Goal: Check status: Check status

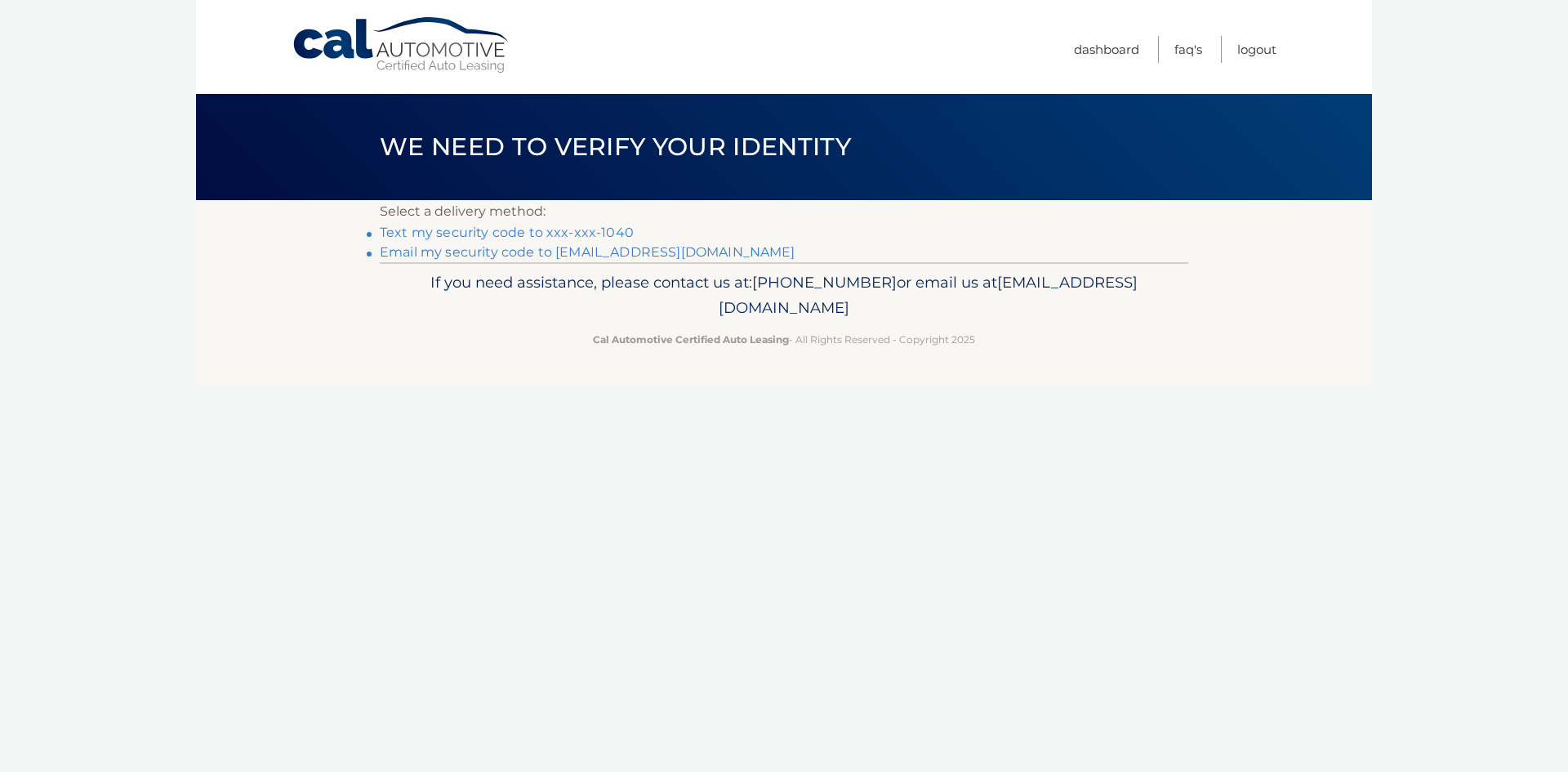
click at [633, 239] on link "Text my security code to xxx-xxx-1040" at bounding box center [507, 232] width 254 height 16
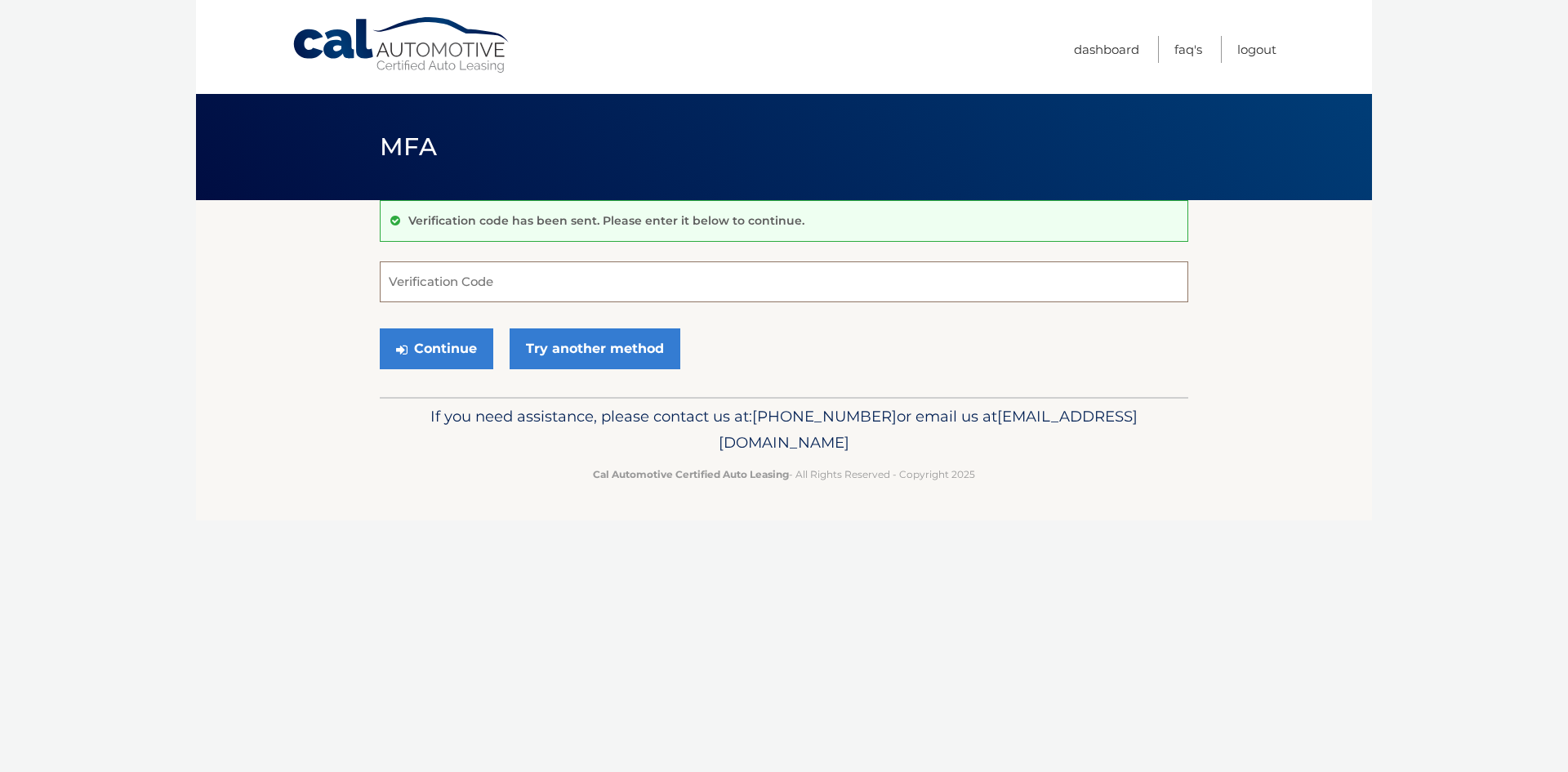
click at [464, 286] on input "Verification Code" at bounding box center [784, 282] width 809 height 41
type input "974433"
click at [380, 328] on button "Continue" at bounding box center [436, 349] width 113 height 41
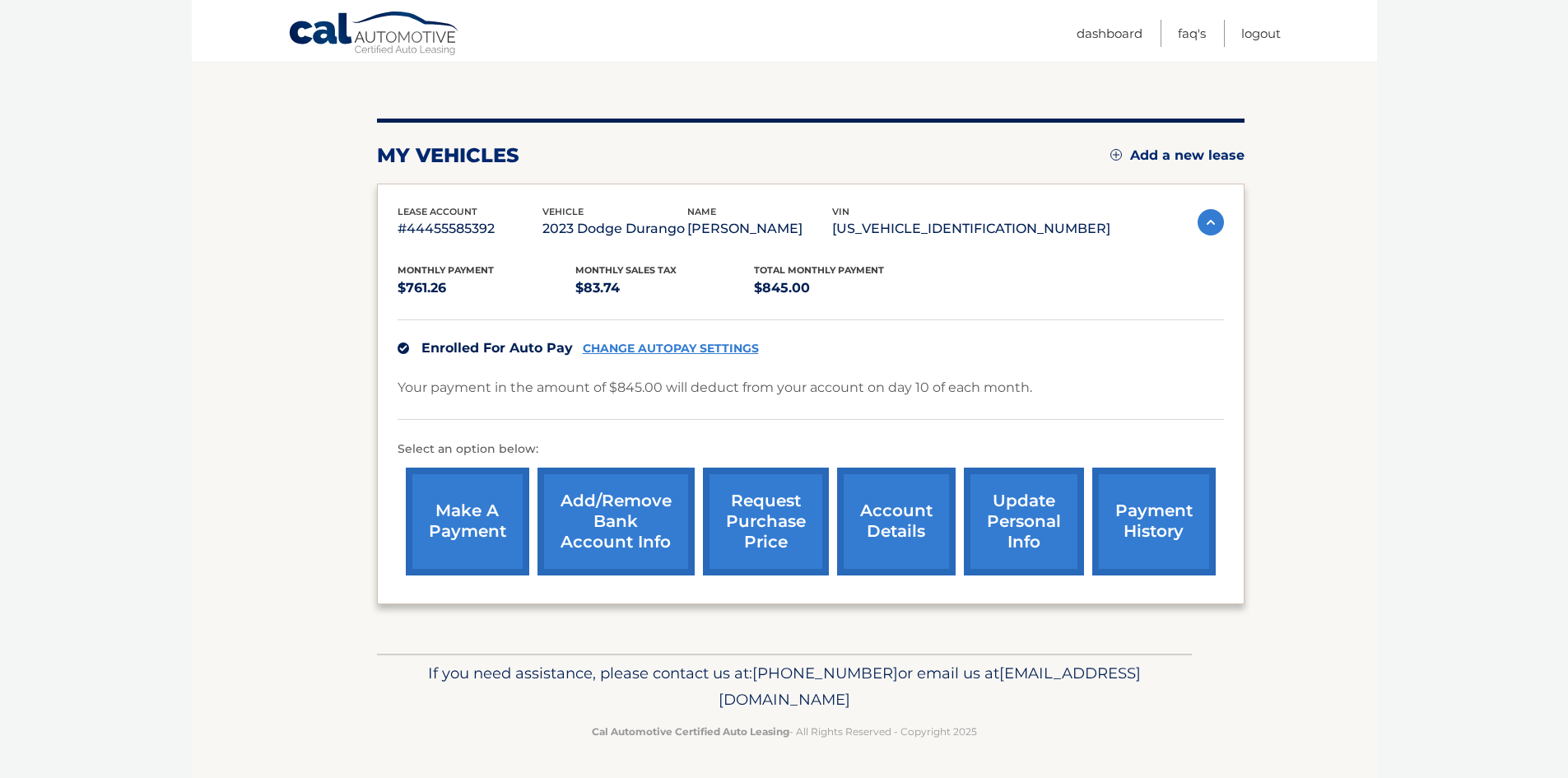
scroll to position [167, 0]
click at [780, 522] on link "request purchase price" at bounding box center [765, 521] width 126 height 108
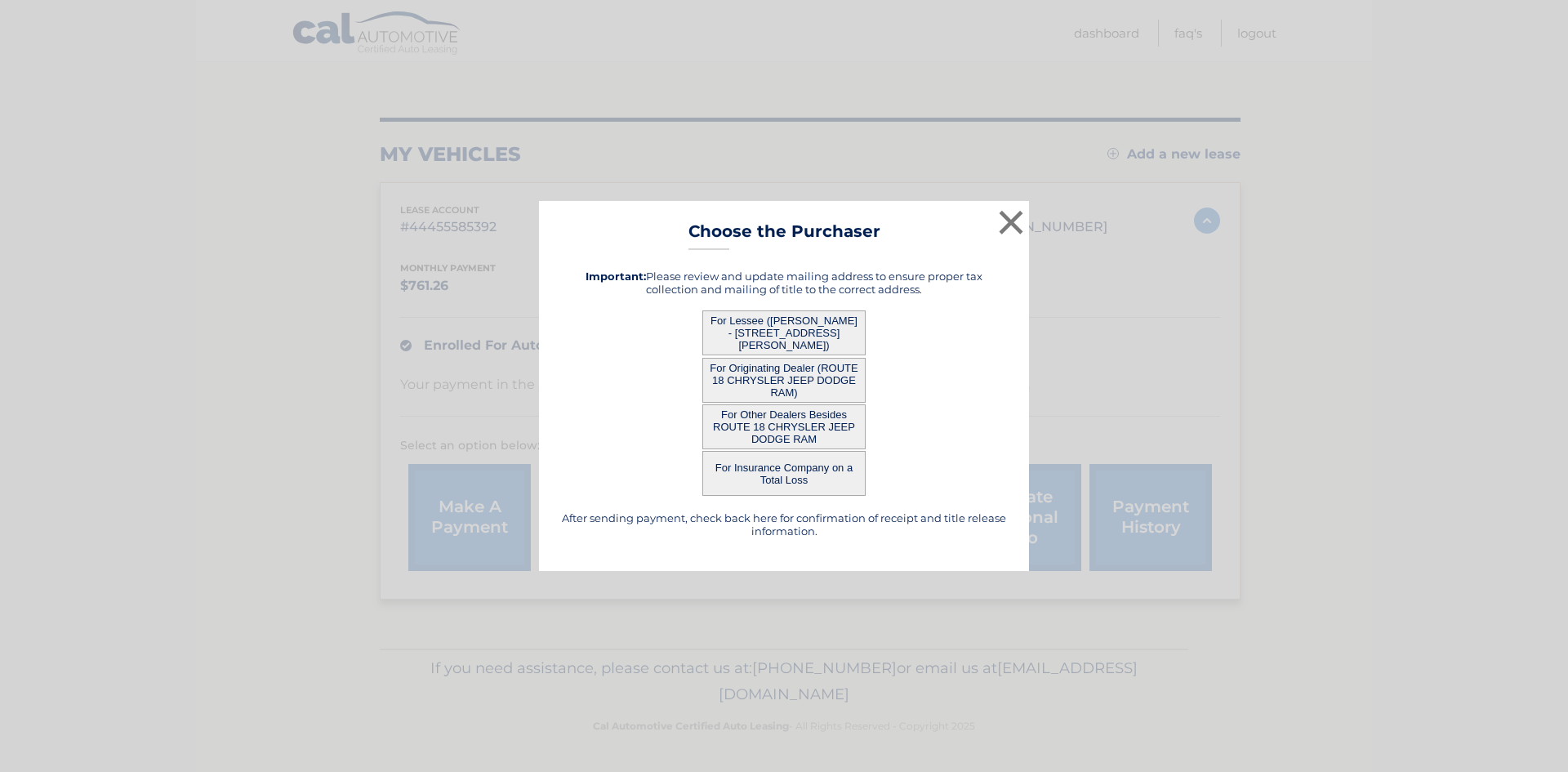
click at [796, 433] on button "For Other Dealers Besides ROUTE 18 CHRYSLER JEEP DODGE RAM" at bounding box center [784, 427] width 163 height 45
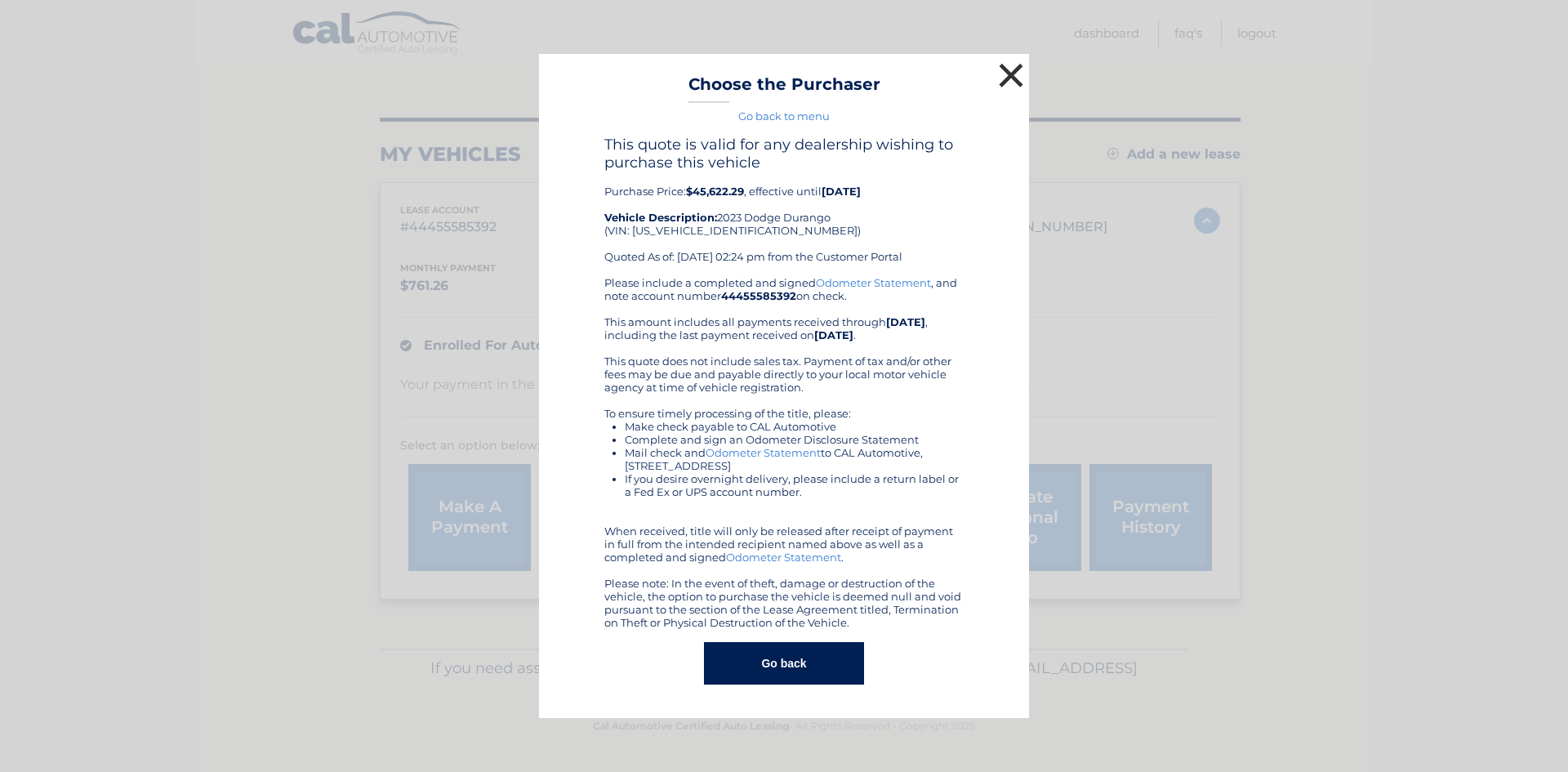
click at [1017, 68] on button "×" at bounding box center [1010, 75] width 32 height 32
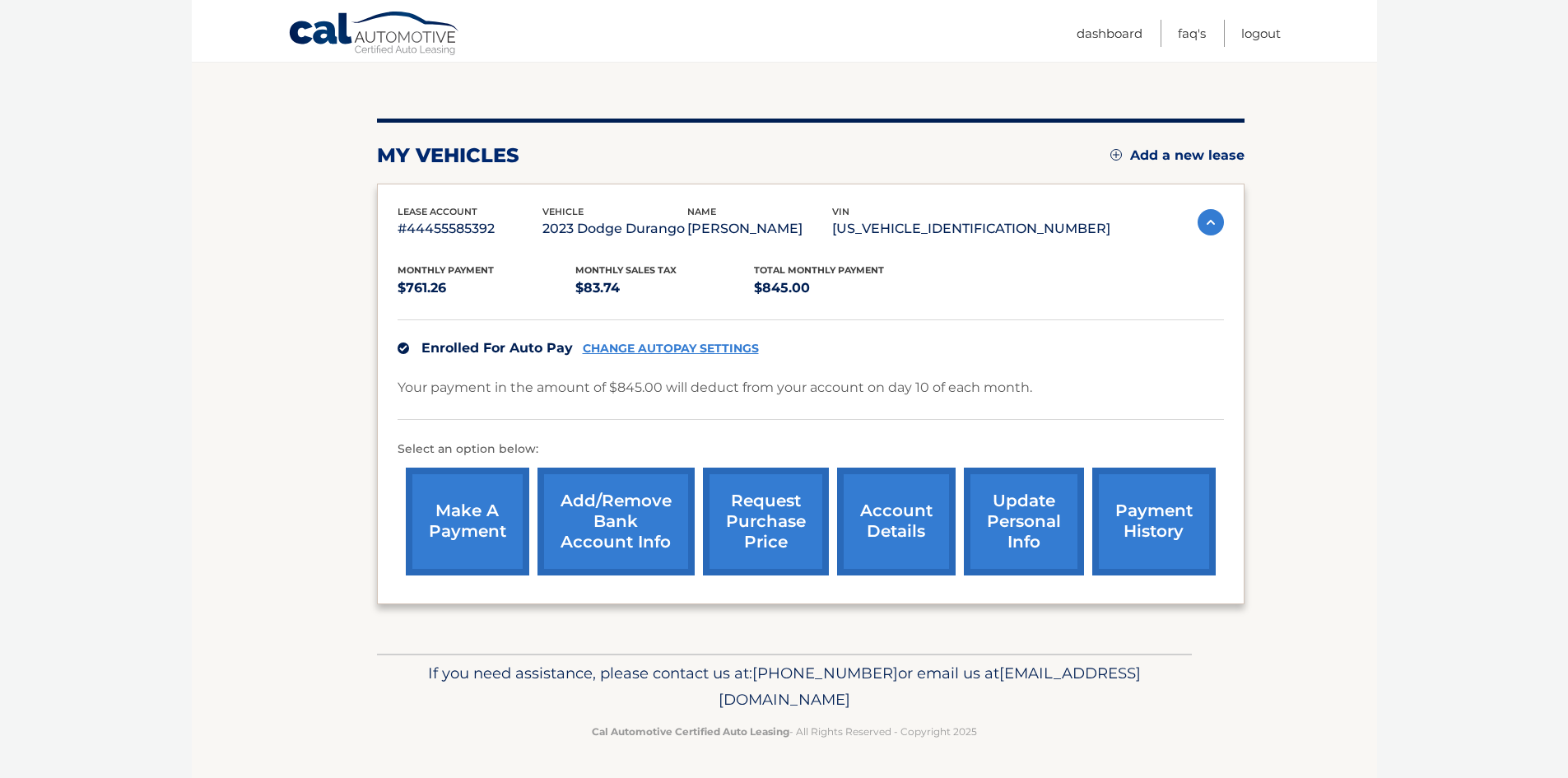
click at [1018, 522] on link "update personal info" at bounding box center [1023, 521] width 120 height 108
click at [906, 513] on link "account details" at bounding box center [896, 521] width 119 height 108
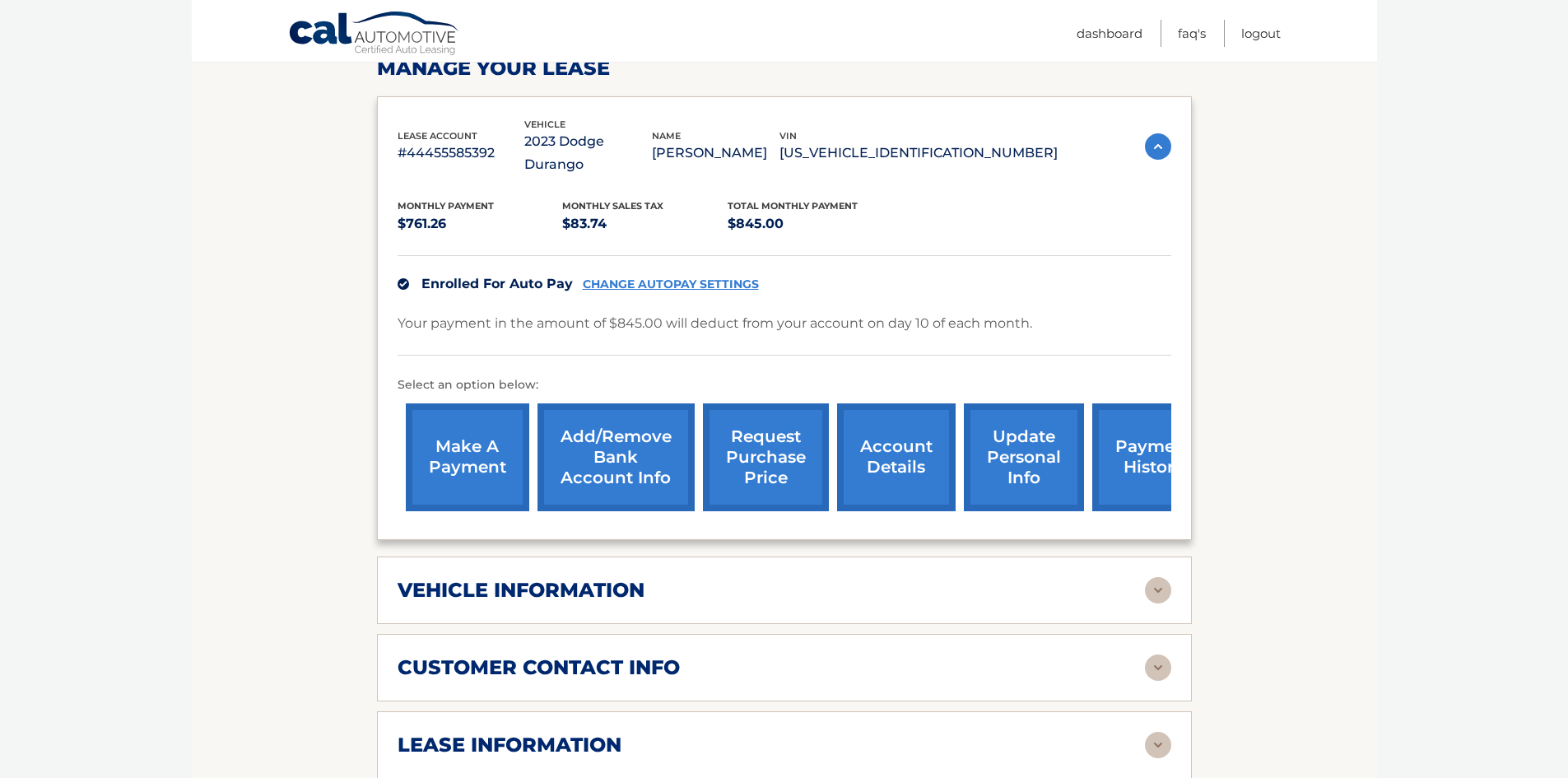
scroll to position [329, 0]
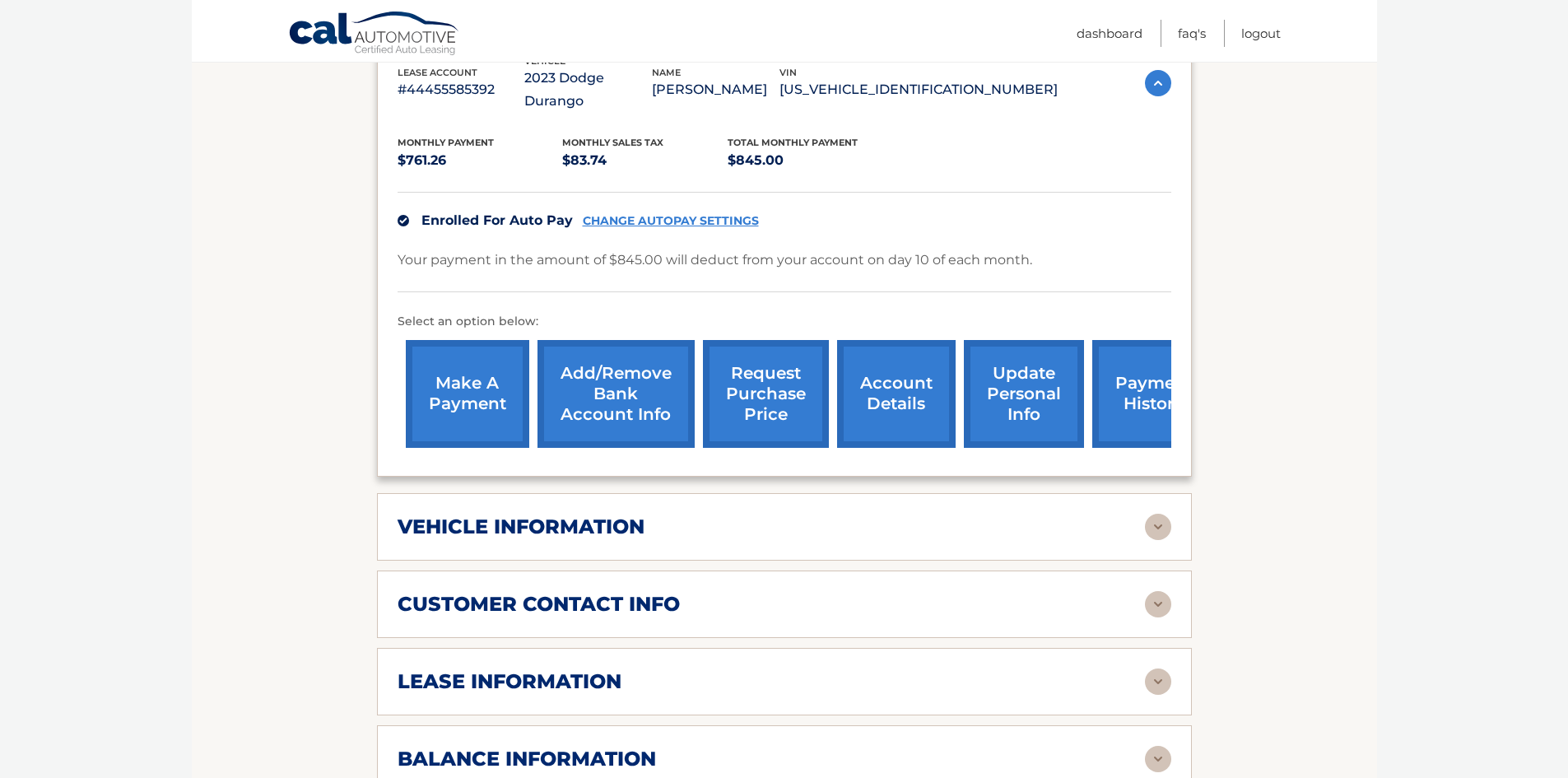
click at [1152, 691] on img at bounding box center [1158, 681] width 27 height 27
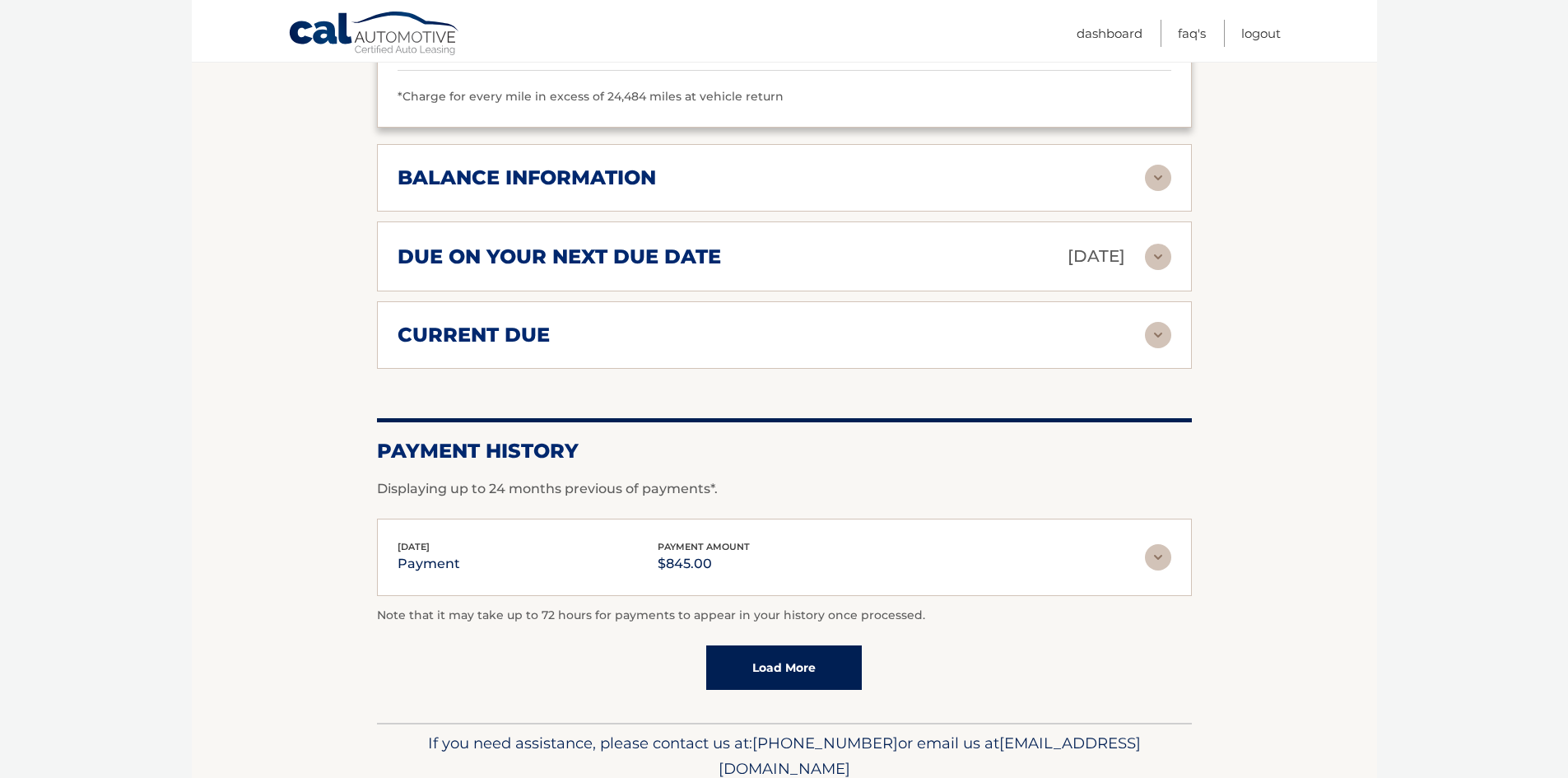
scroll to position [1234, 0]
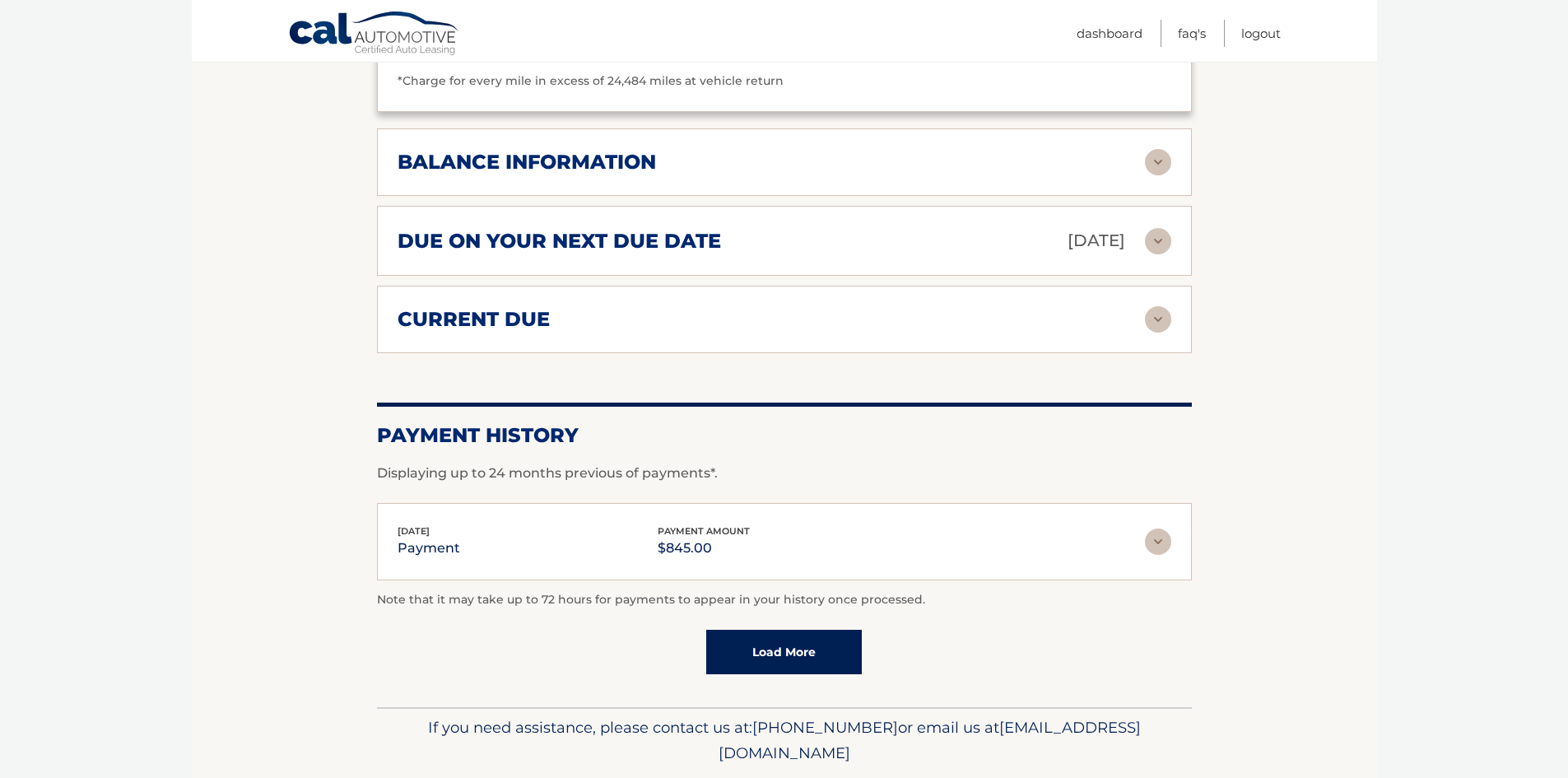
click at [1145, 174] on img at bounding box center [1158, 162] width 27 height 27
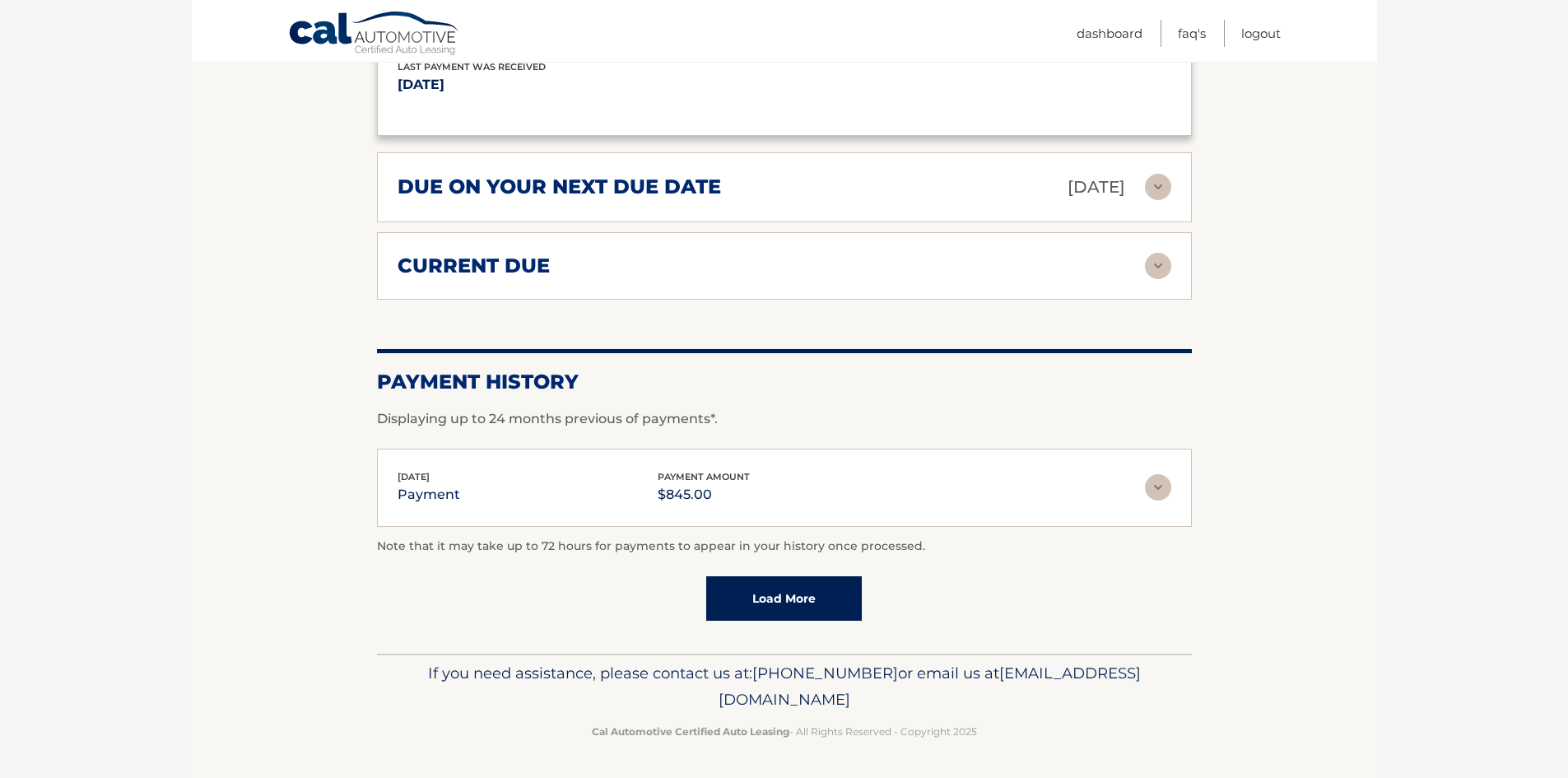
scroll to position [1503, 0]
click at [753, 187] on div "due on your next due date [DATE]" at bounding box center [771, 186] width 747 height 29
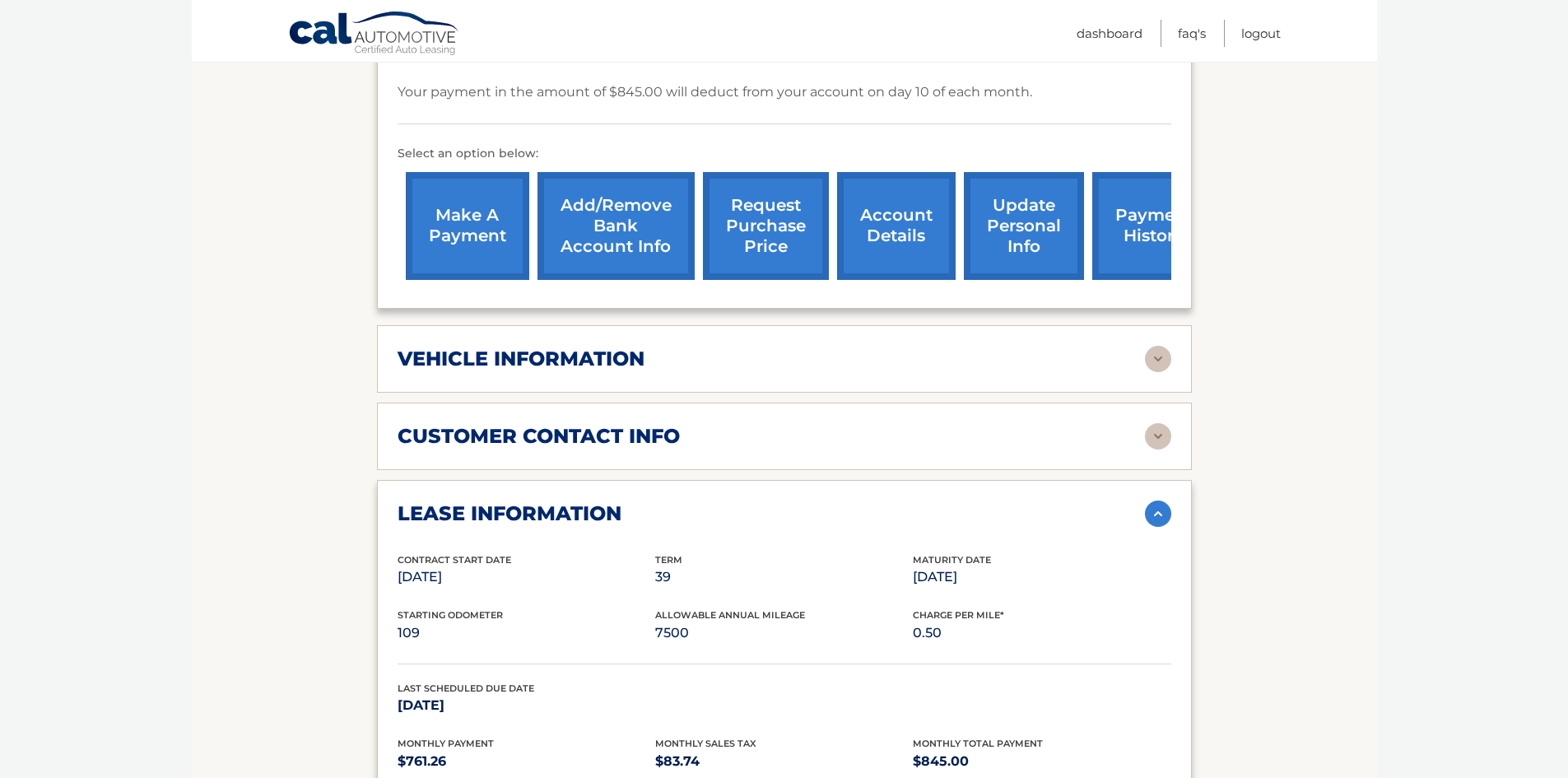
scroll to position [576, 0]
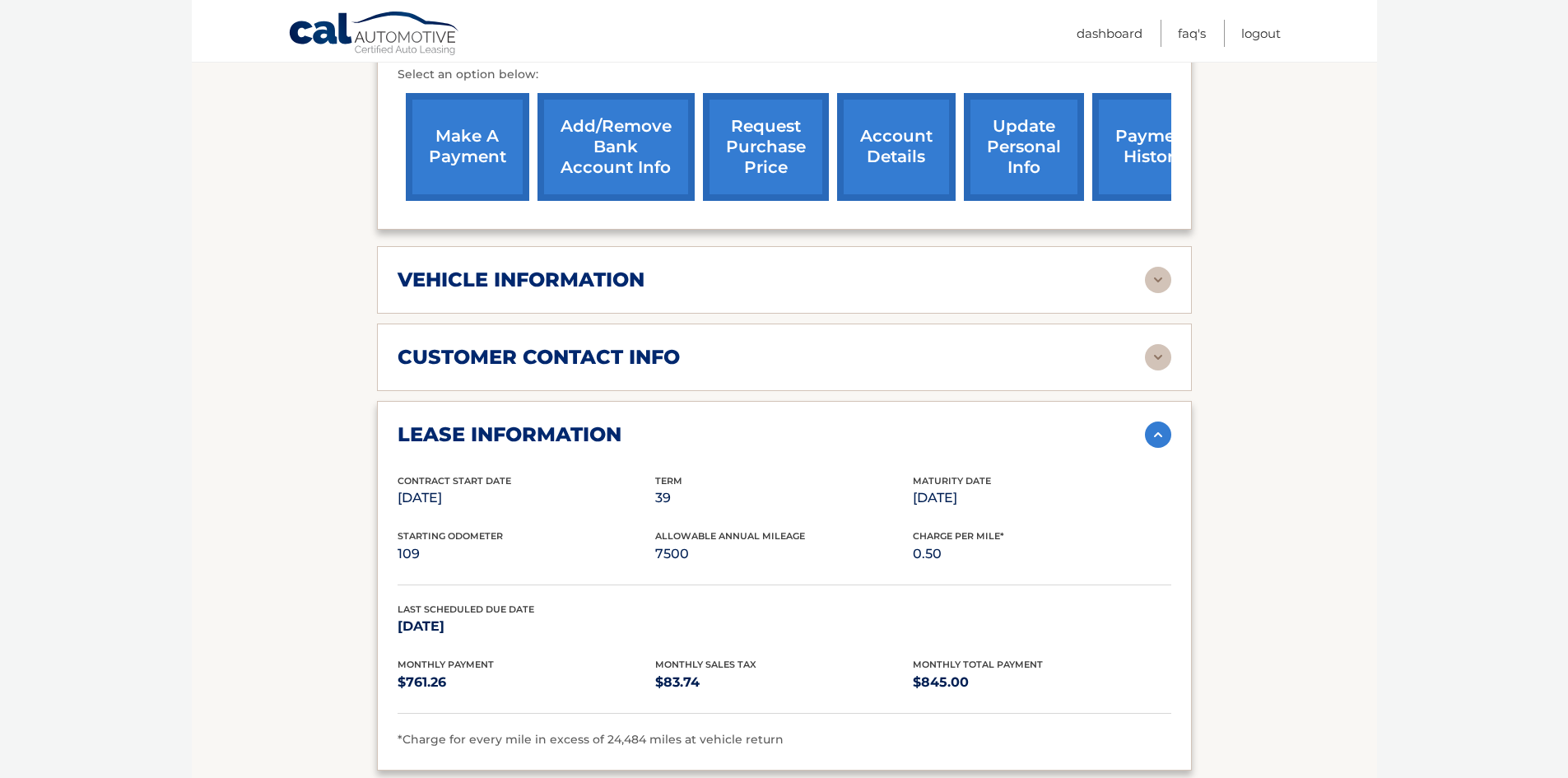
click at [1057, 292] on div "vehicle information" at bounding box center [771, 279] width 747 height 25
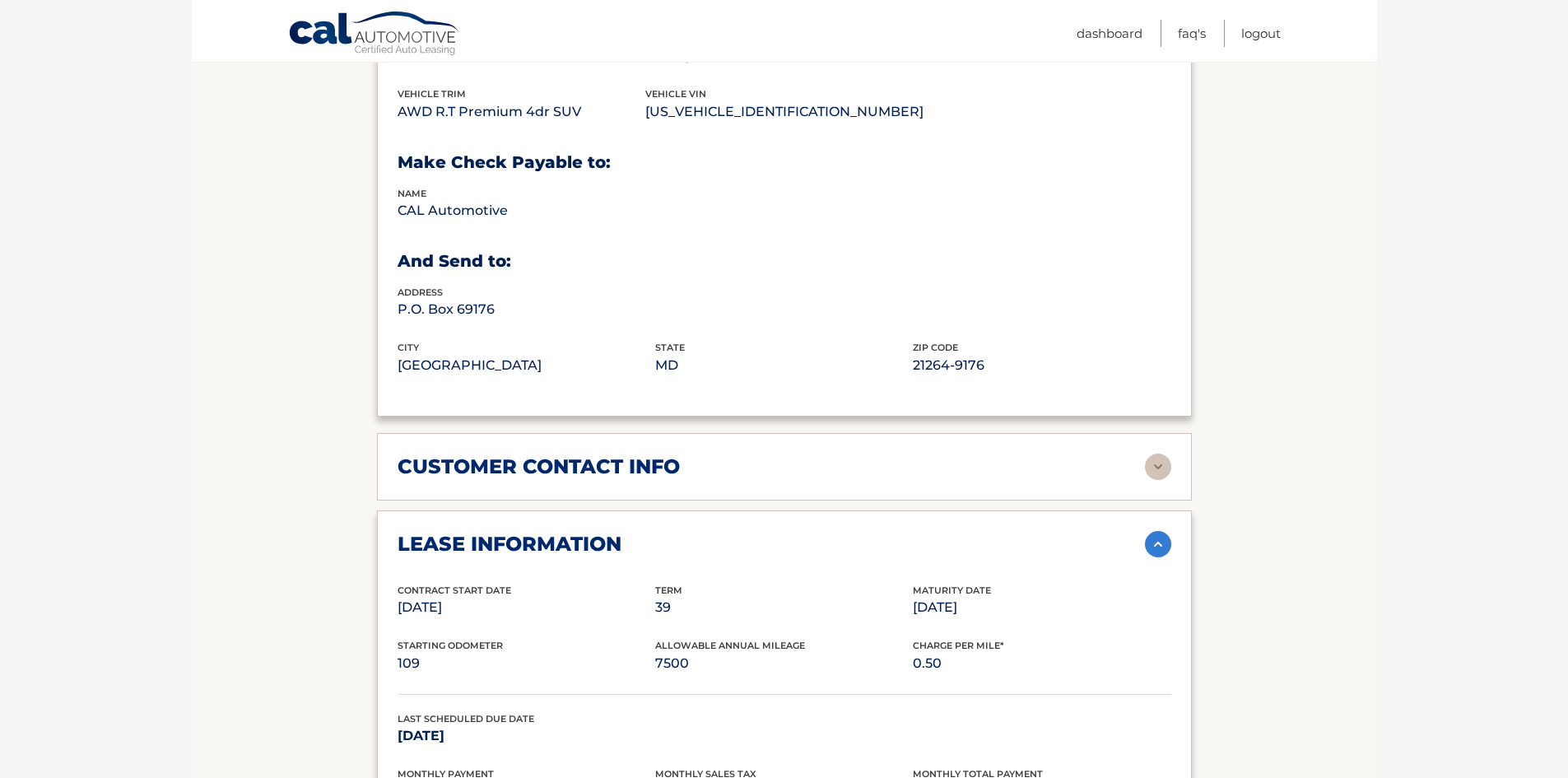
scroll to position [905, 0]
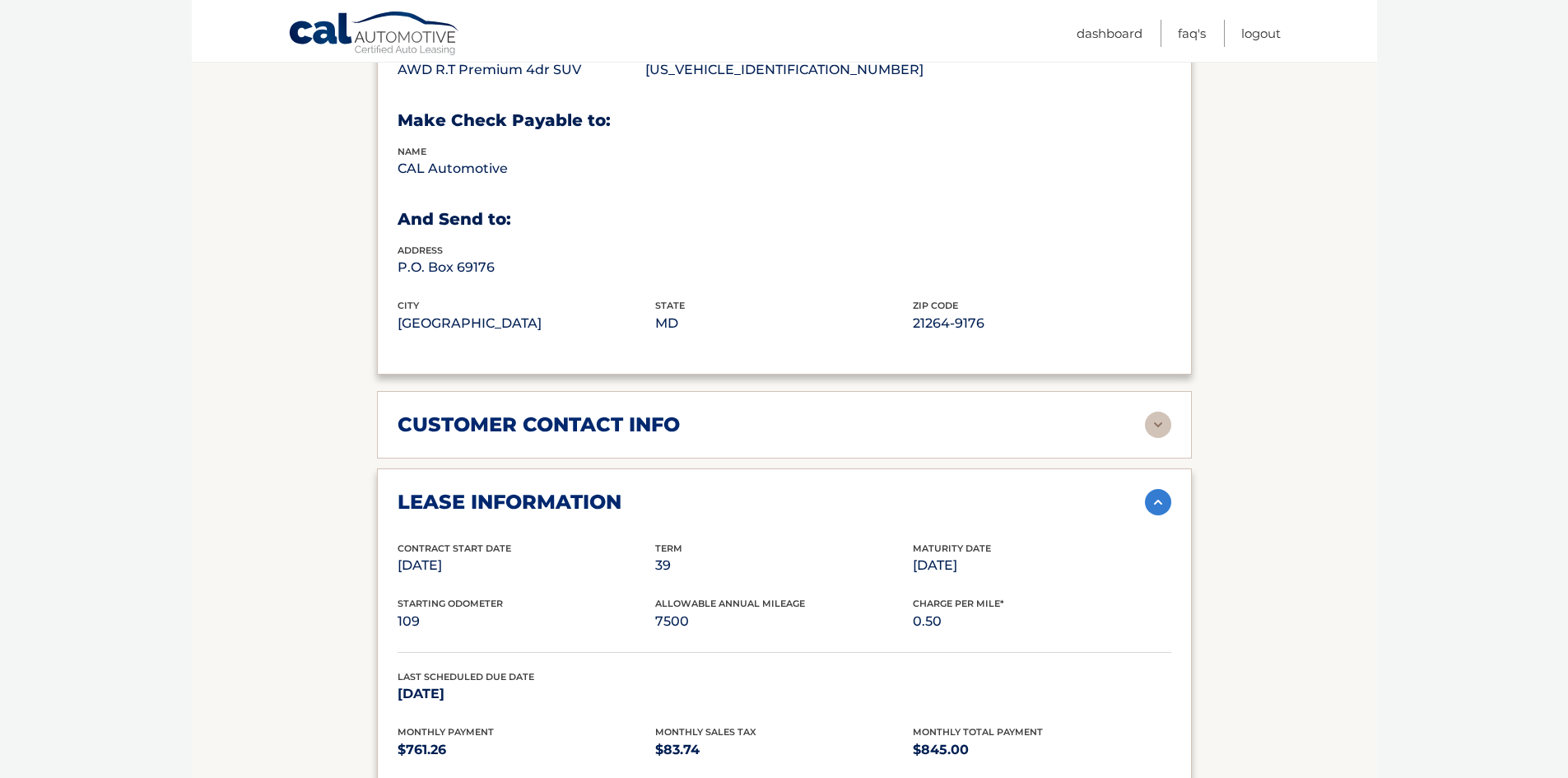
click at [1145, 438] on img at bounding box center [1158, 424] width 27 height 27
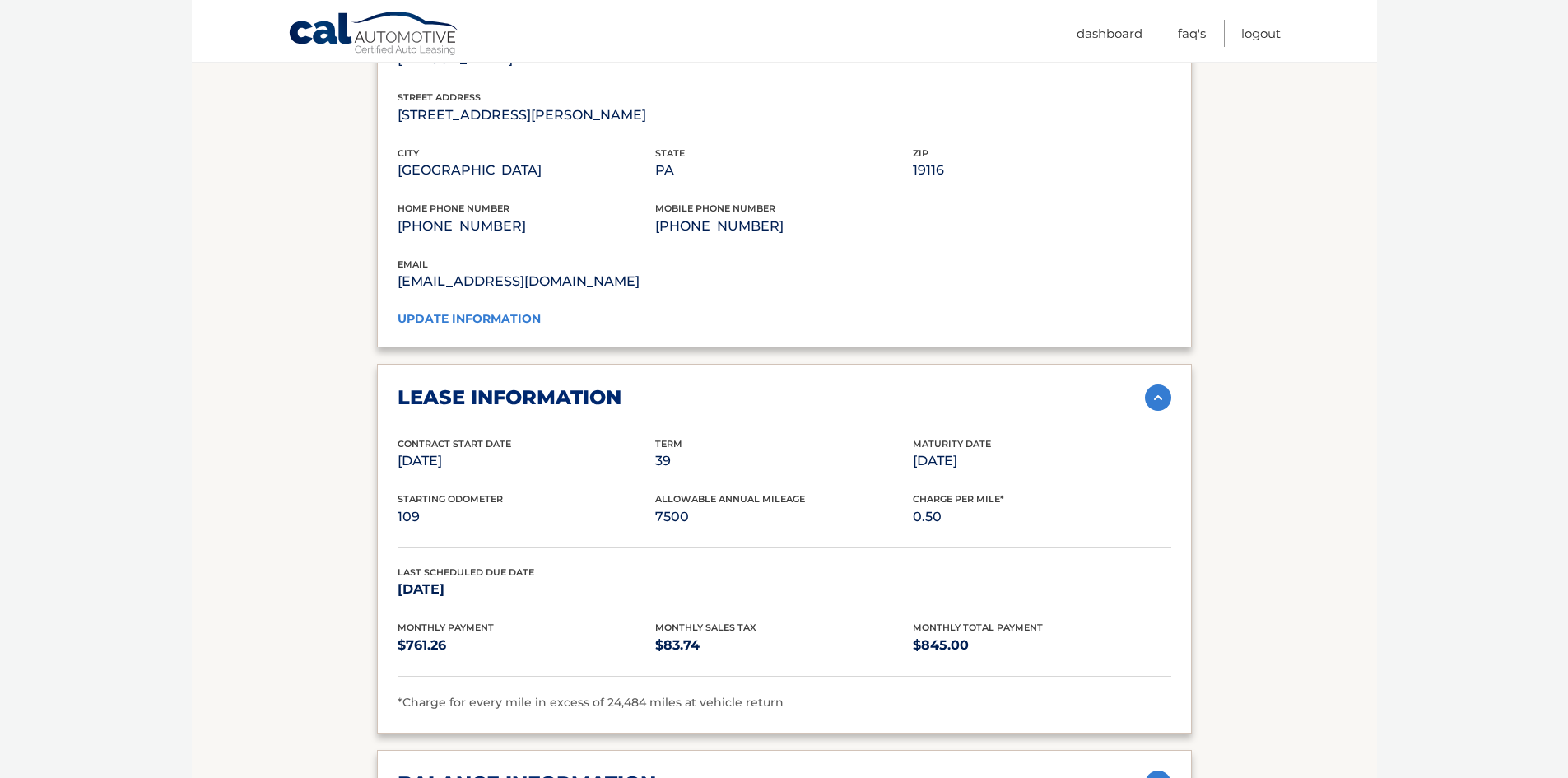
scroll to position [1398, 0]
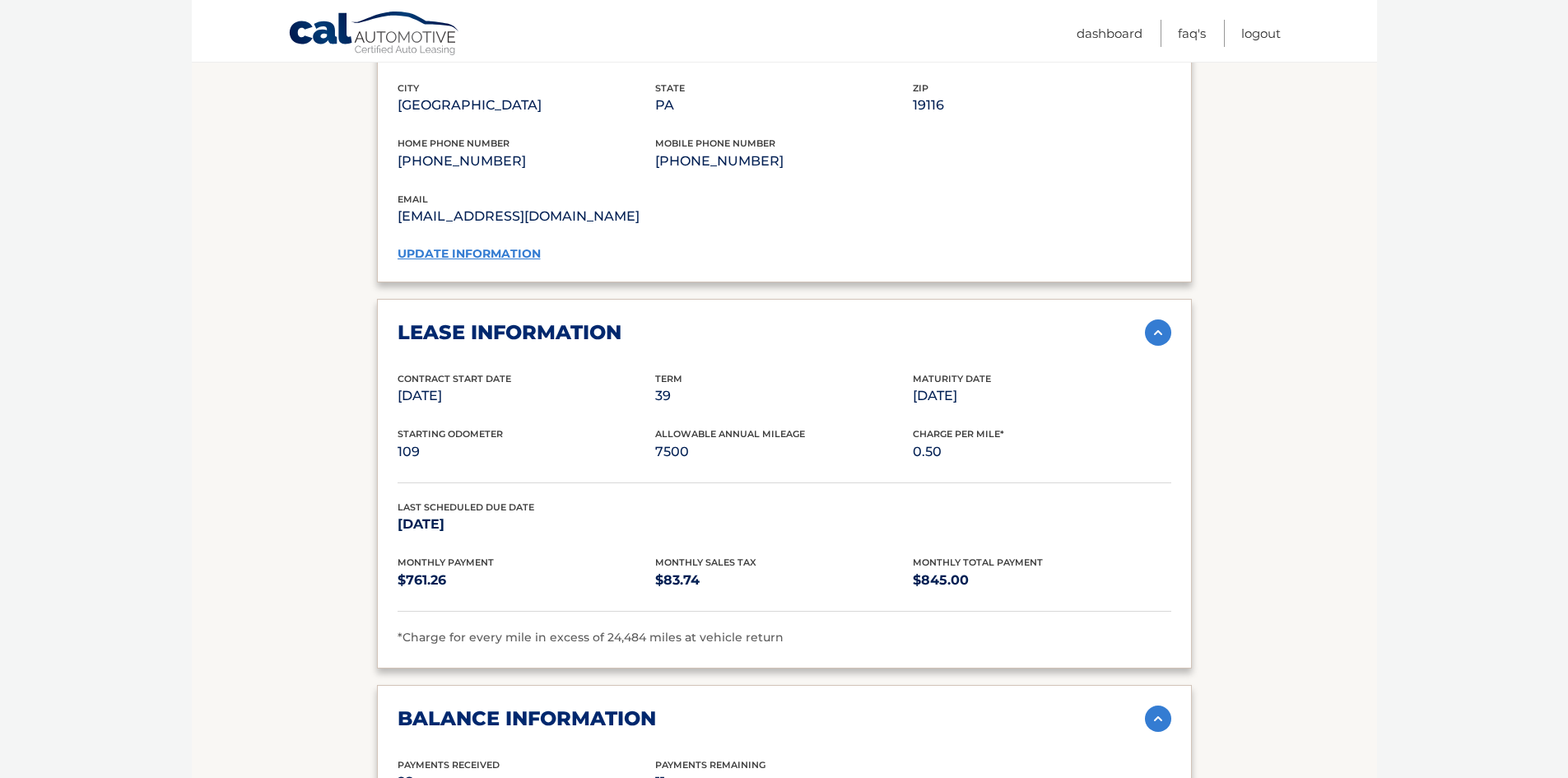
click at [1152, 346] on img at bounding box center [1158, 332] width 27 height 27
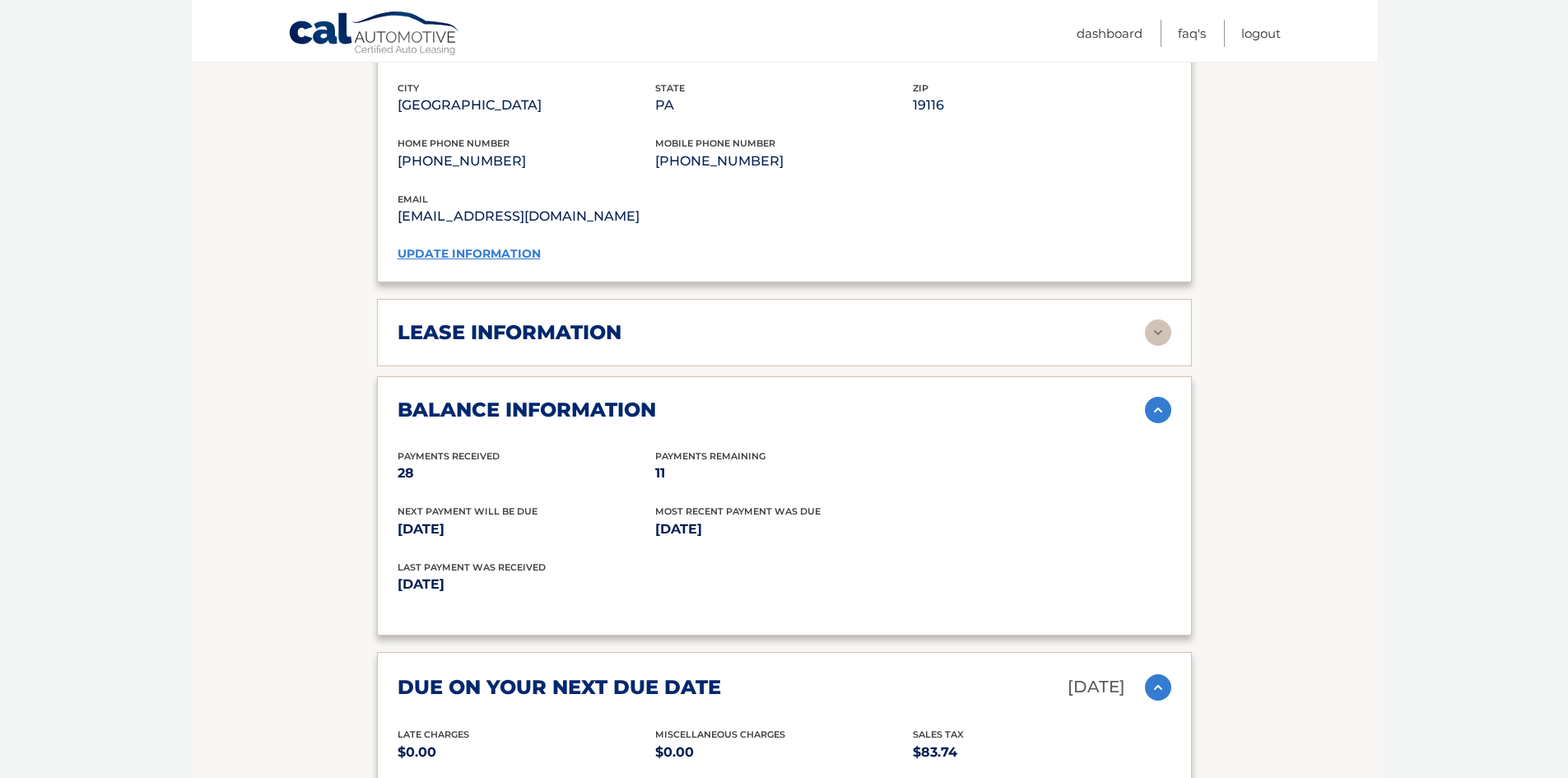
click at [1157, 423] on img at bounding box center [1158, 409] width 27 height 27
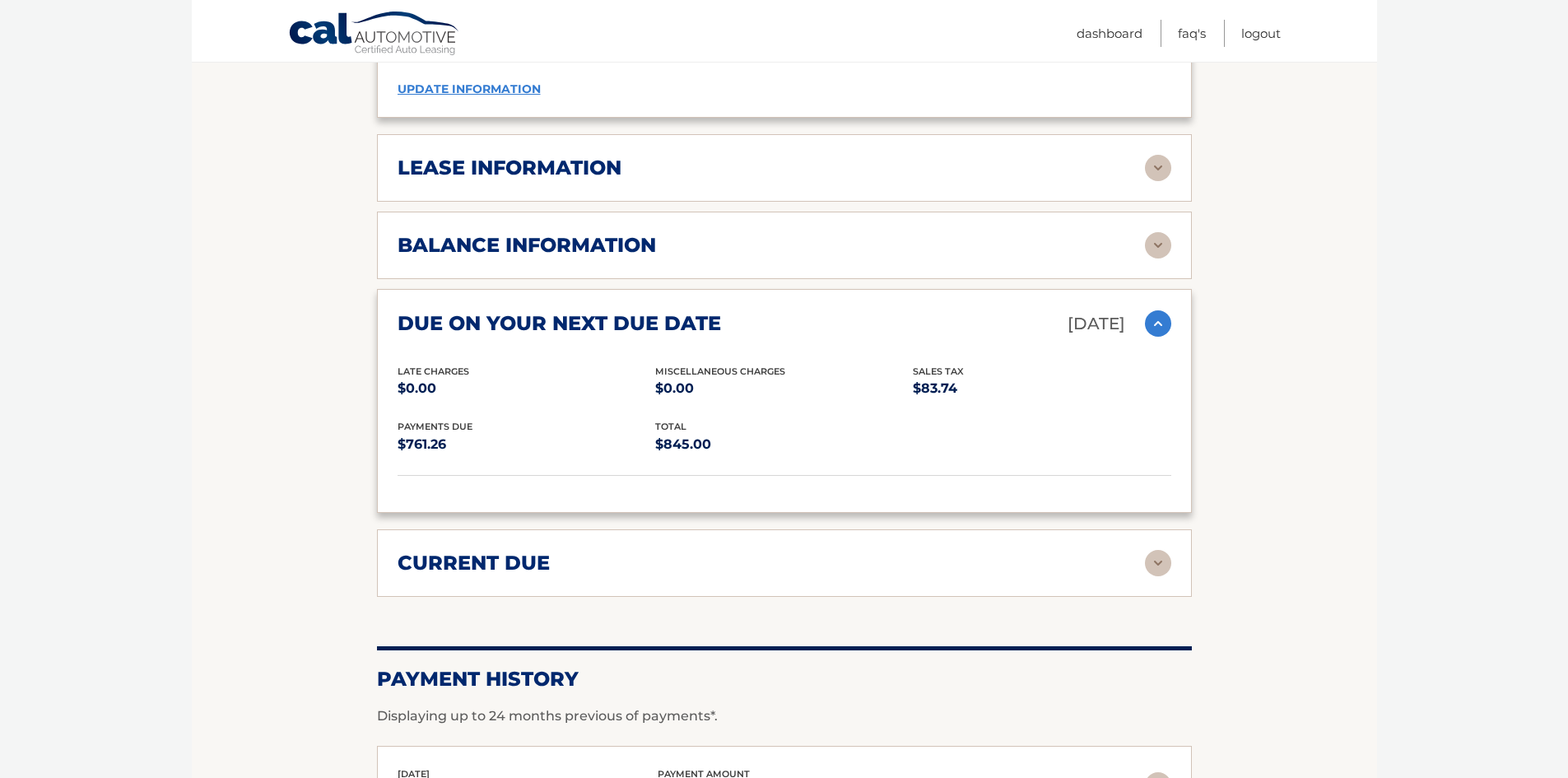
click at [1162, 335] on img at bounding box center [1158, 323] width 27 height 27
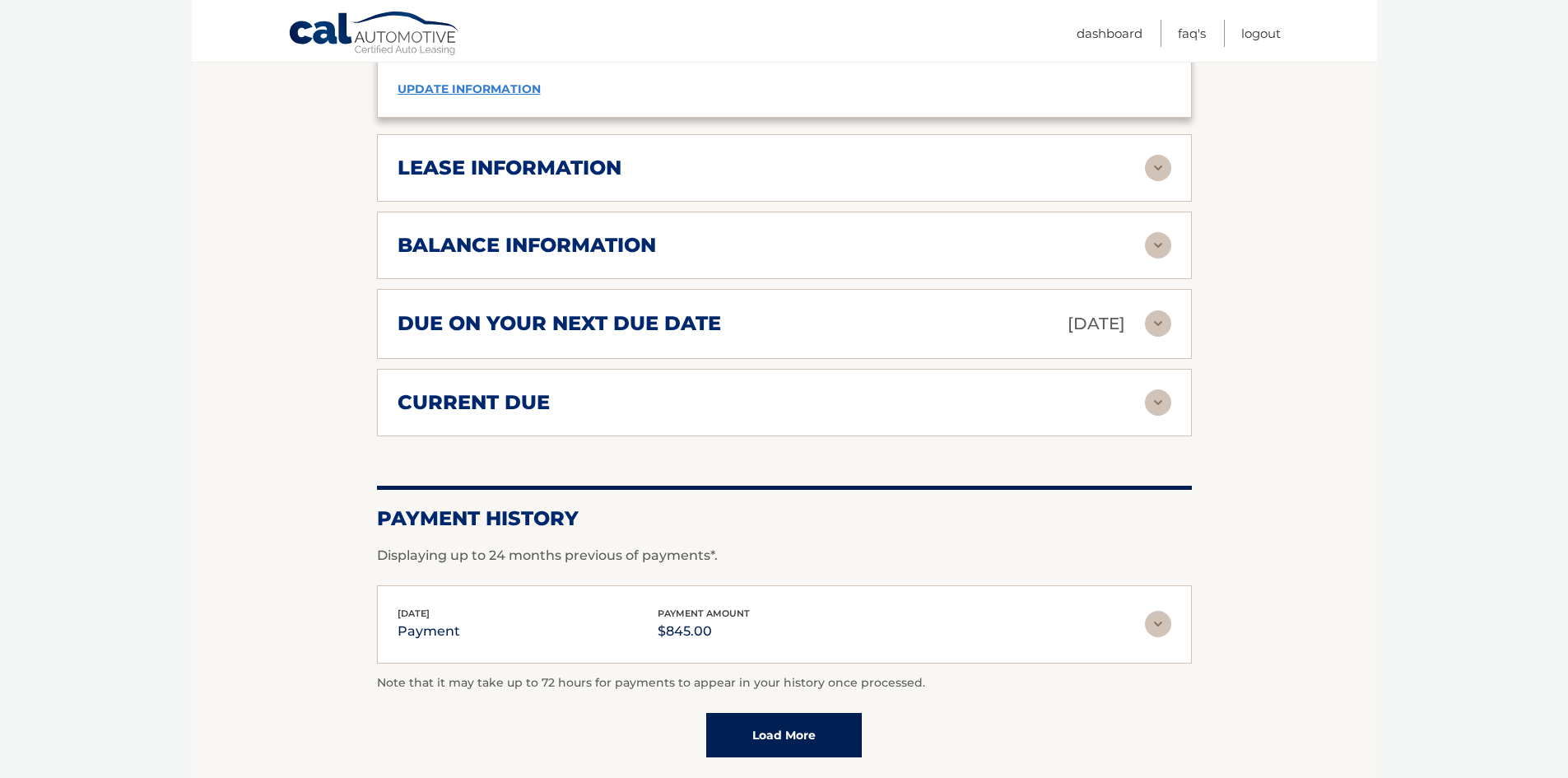
scroll to position [1069, 0]
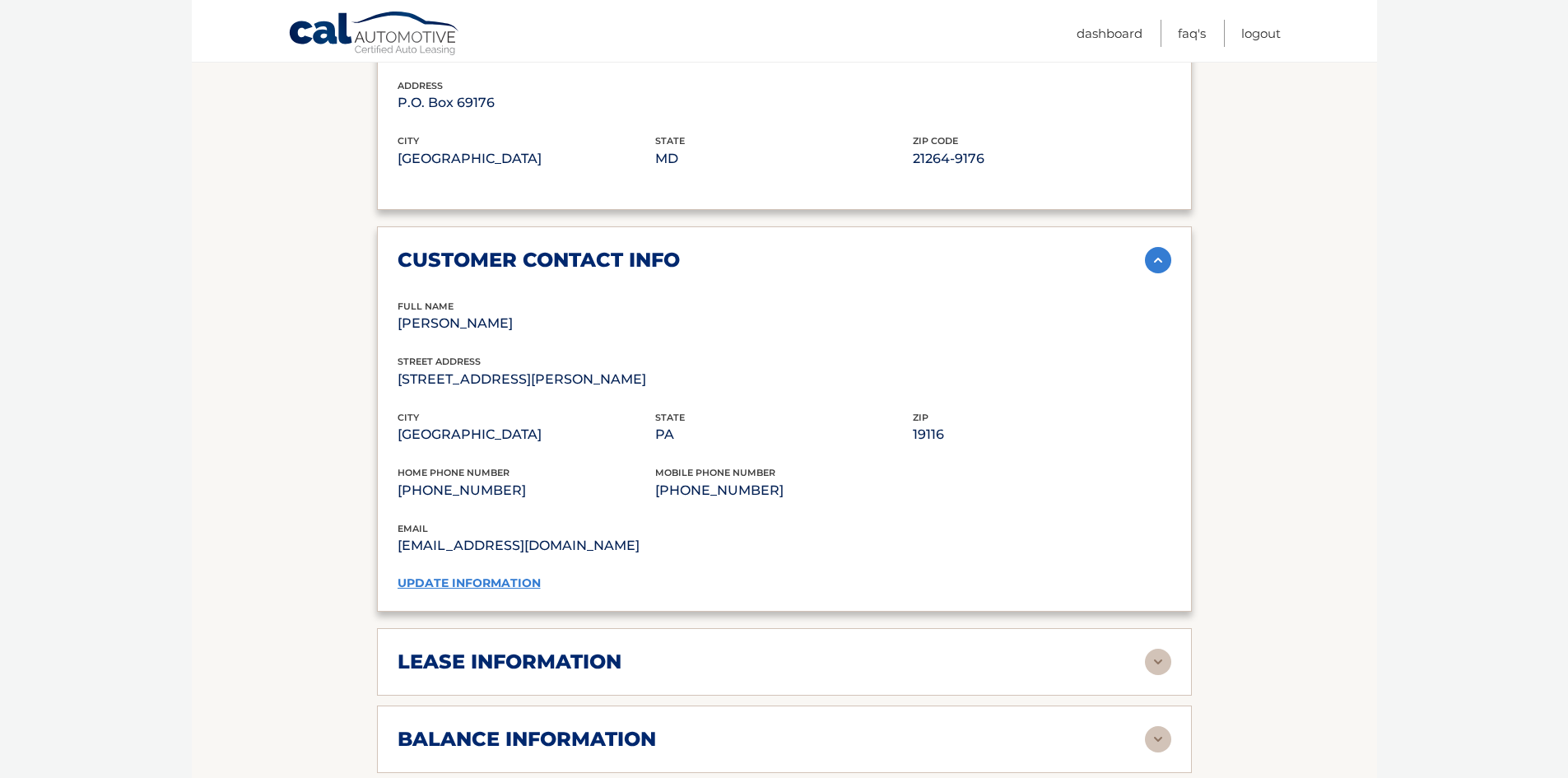
click at [1155, 274] on img at bounding box center [1158, 260] width 27 height 27
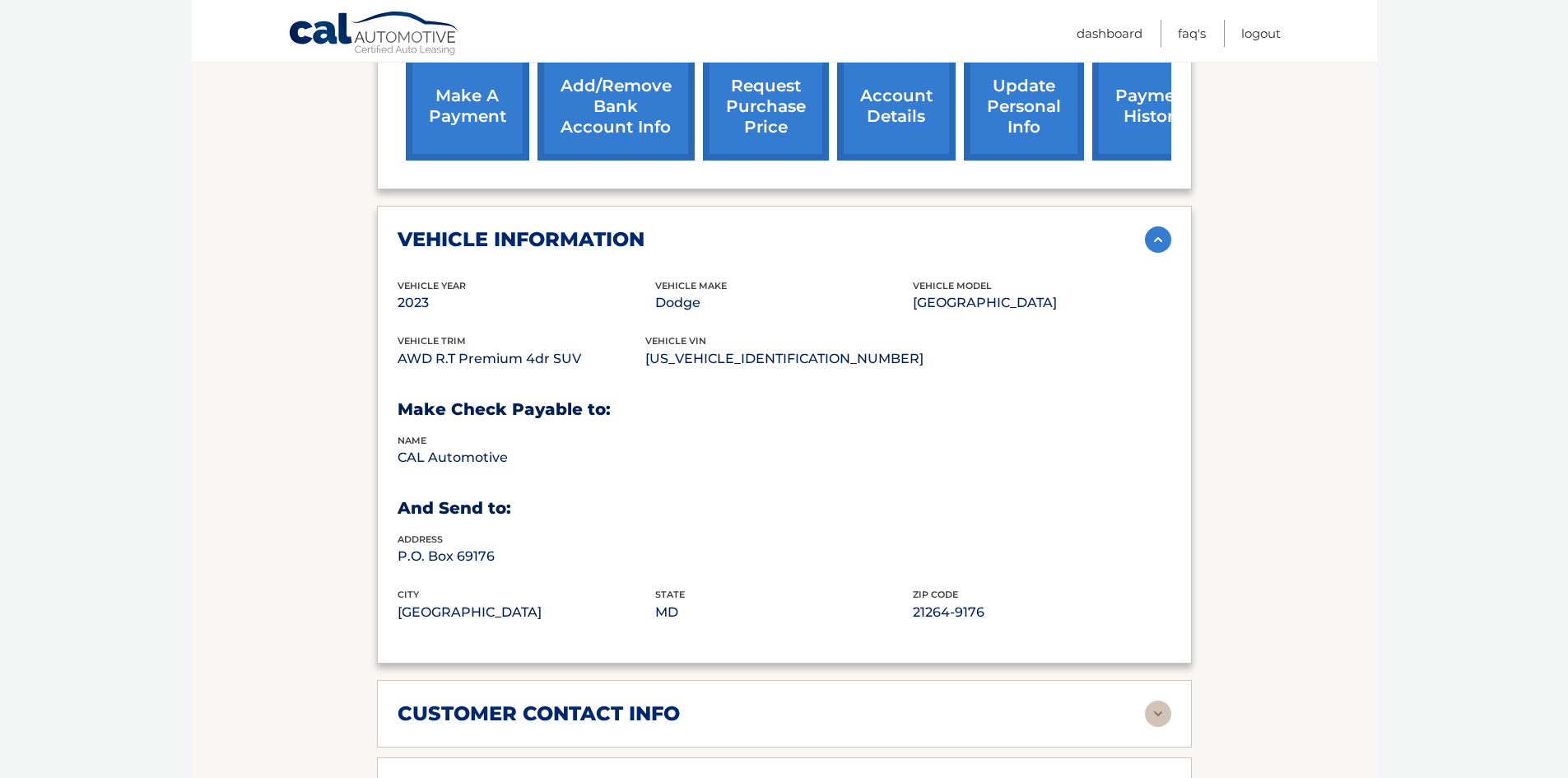
scroll to position [576, 0]
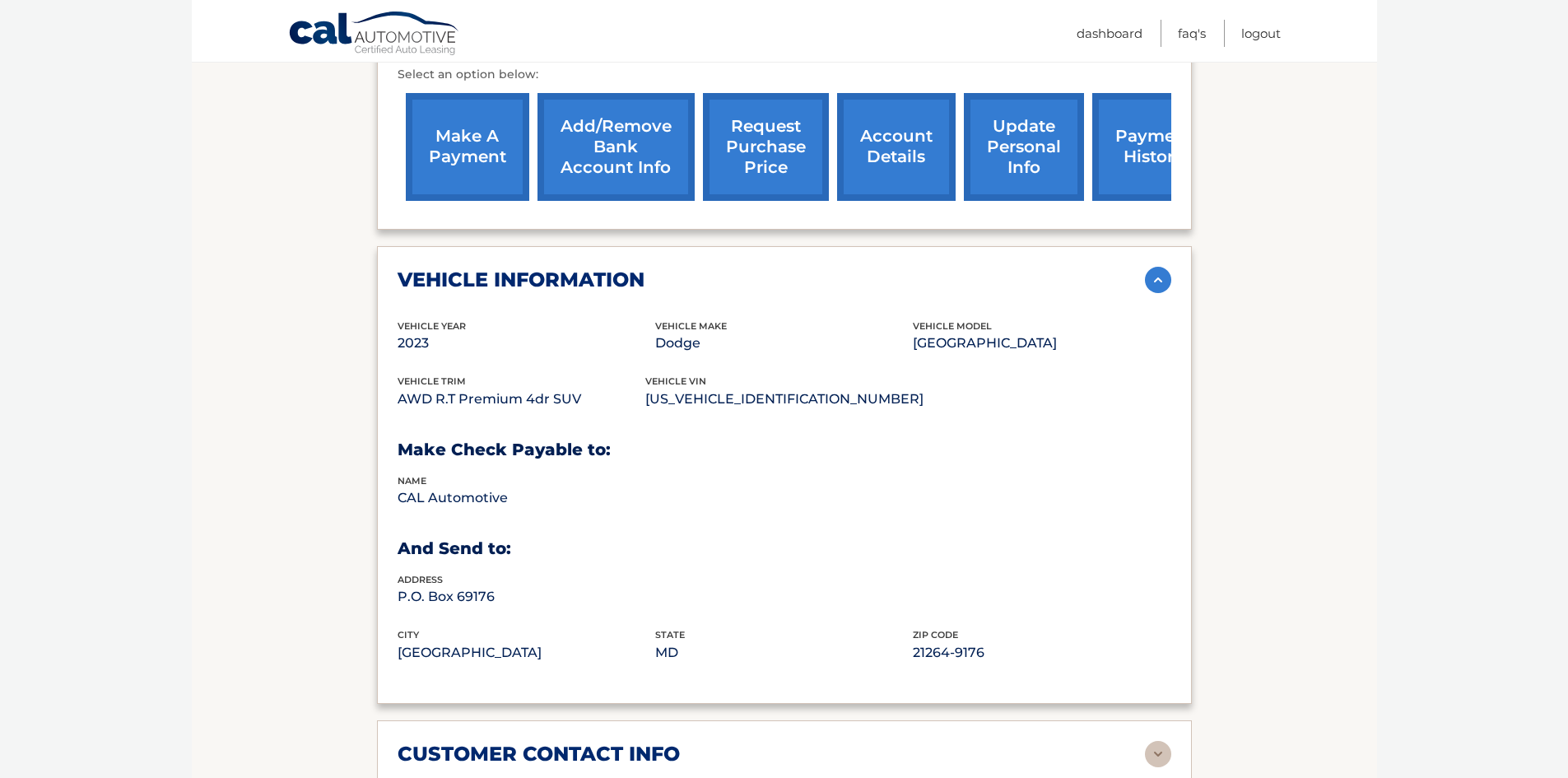
click at [1160, 291] on img at bounding box center [1158, 279] width 27 height 27
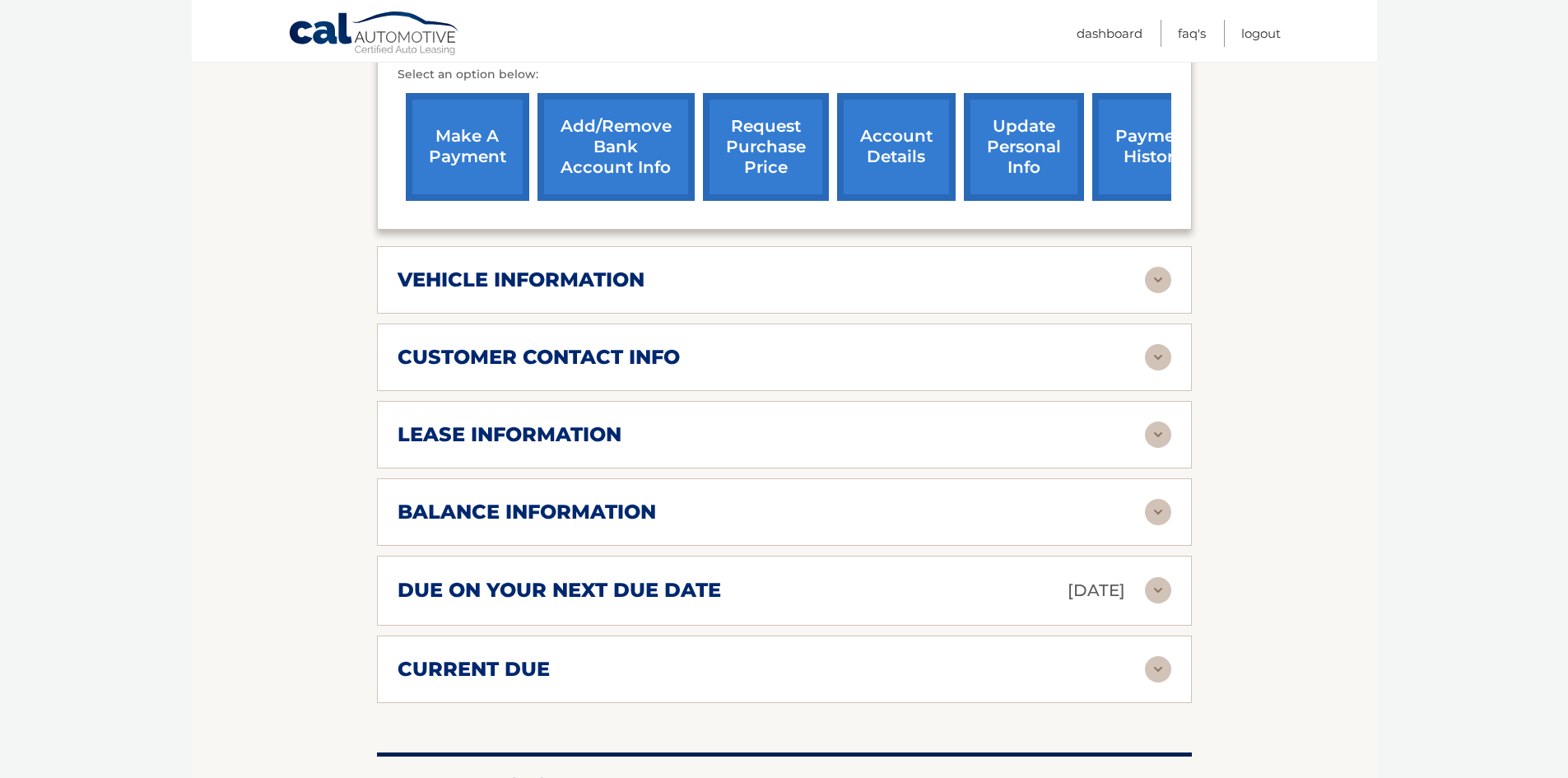
click at [1160, 285] on img at bounding box center [1158, 279] width 27 height 27
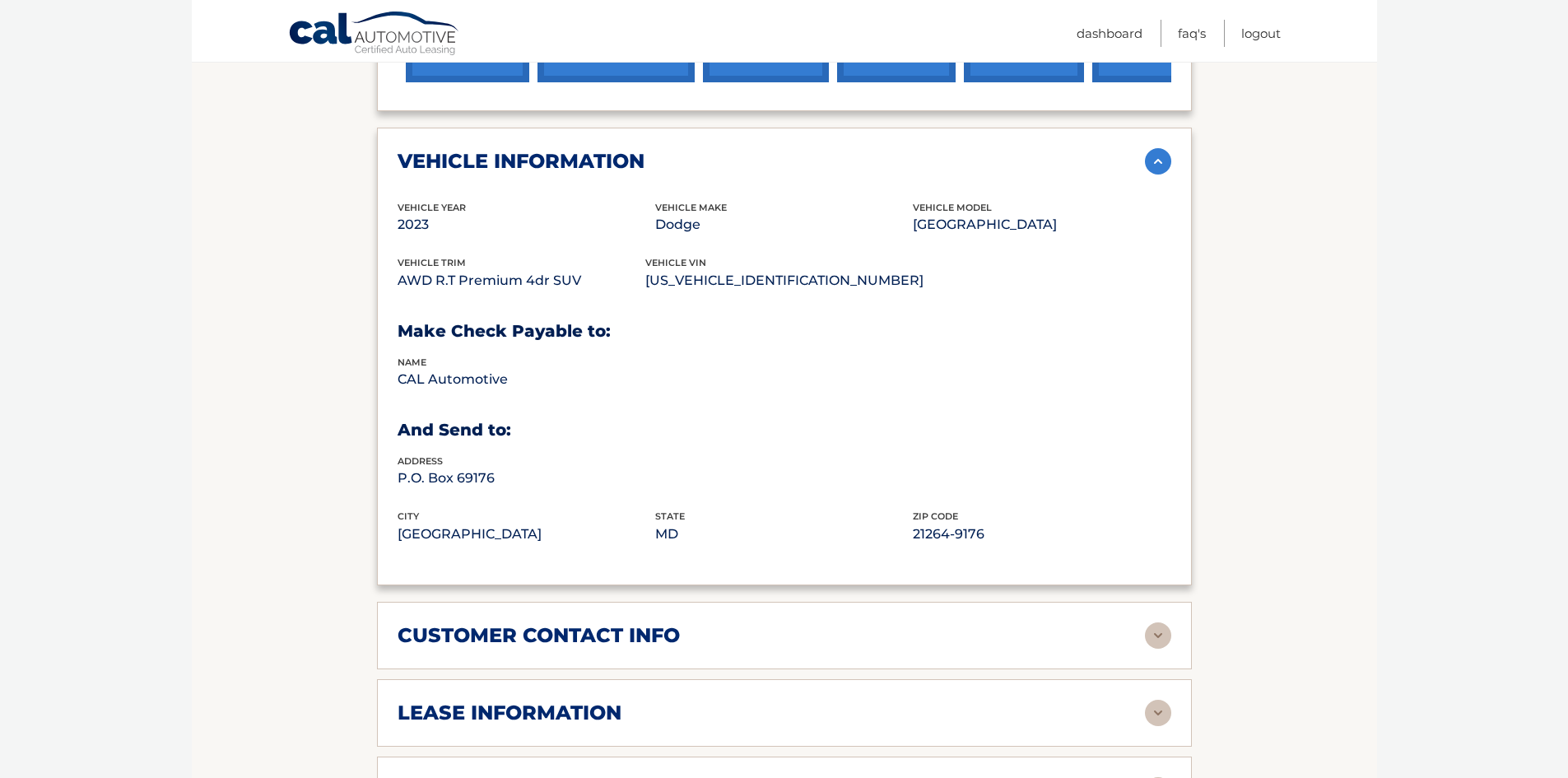
scroll to position [823, 0]
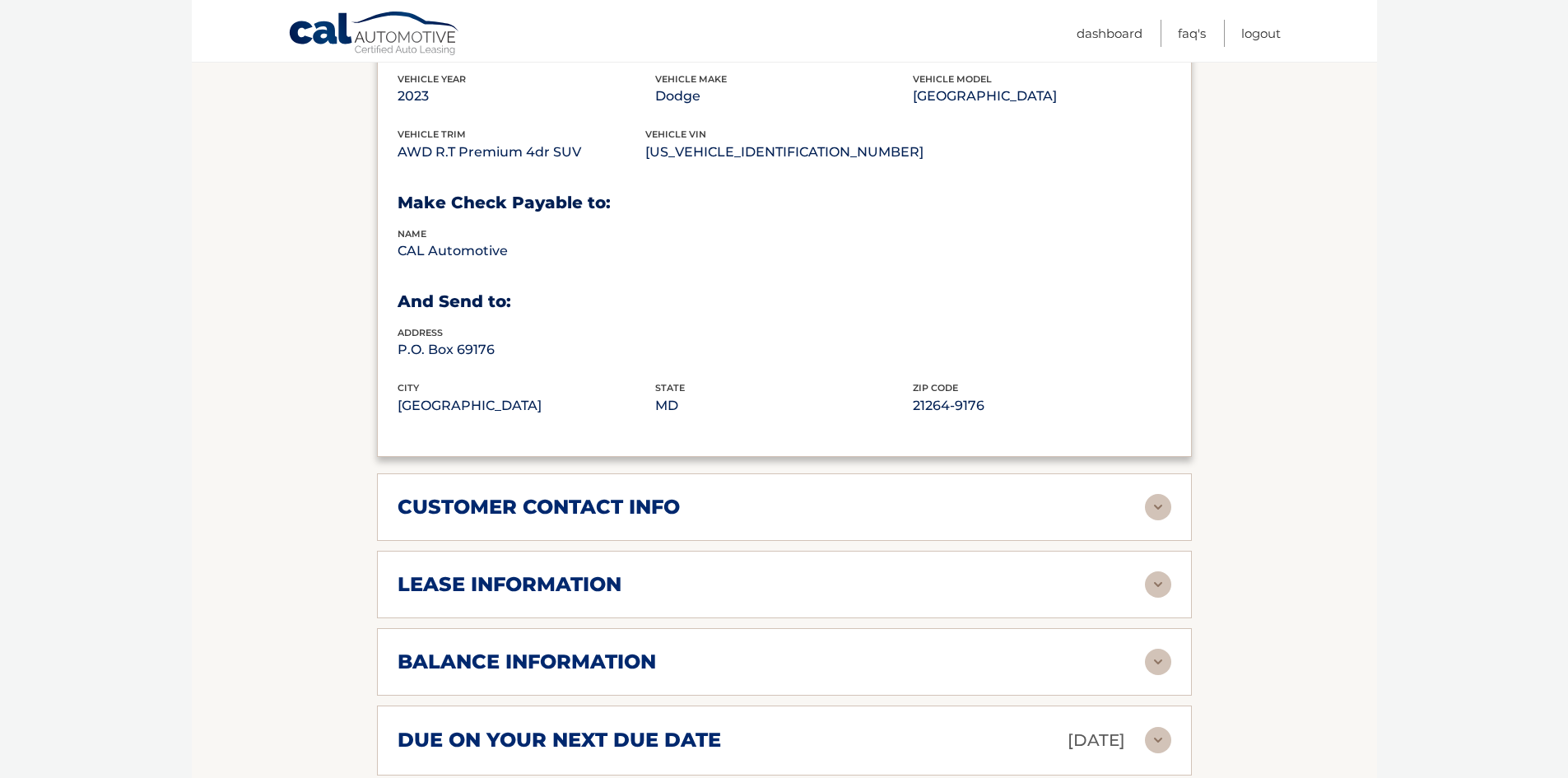
click at [1152, 520] on img at bounding box center [1158, 506] width 27 height 27
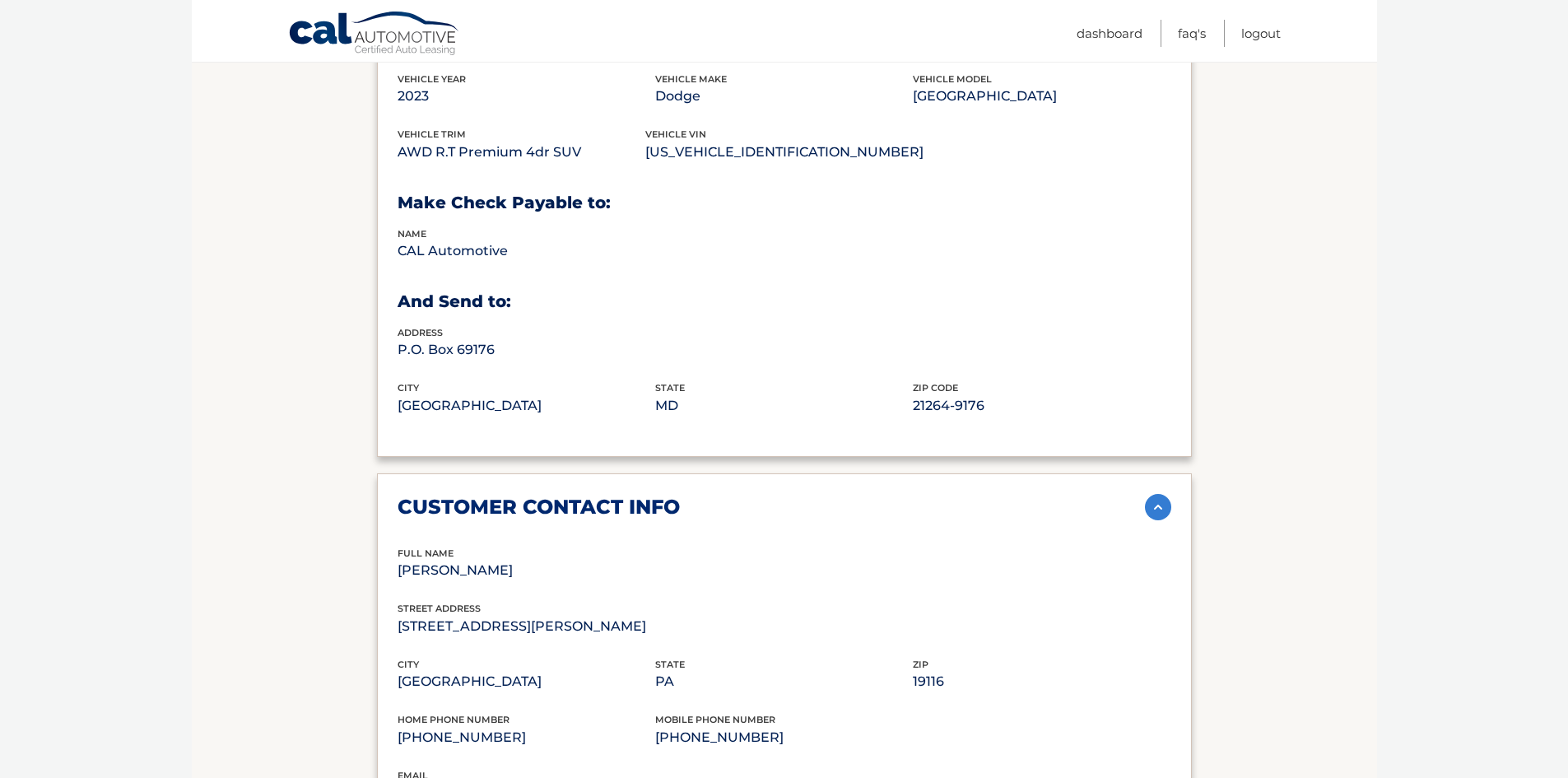
scroll to position [1234, 0]
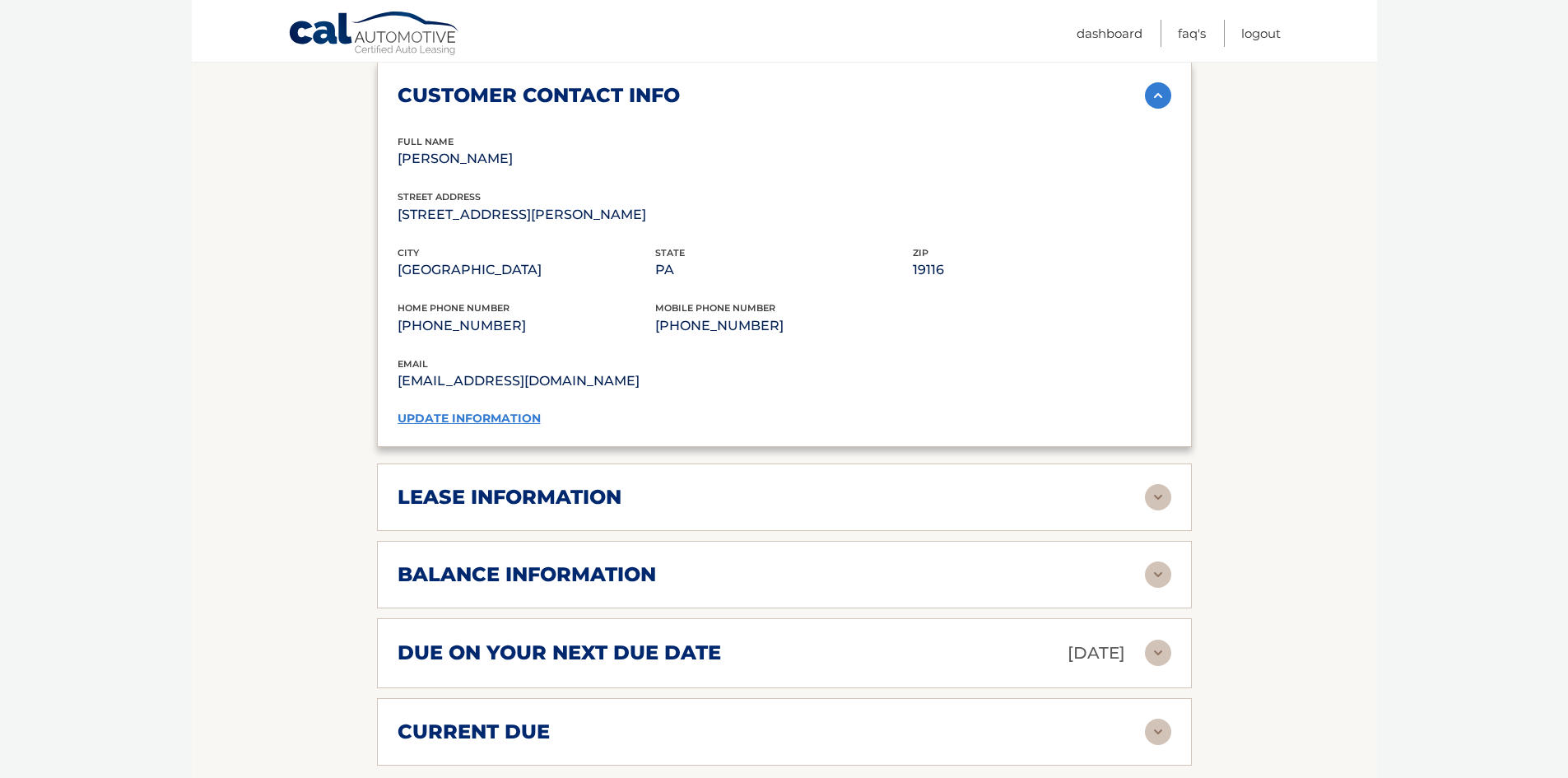
click at [1165, 109] on img at bounding box center [1158, 95] width 27 height 27
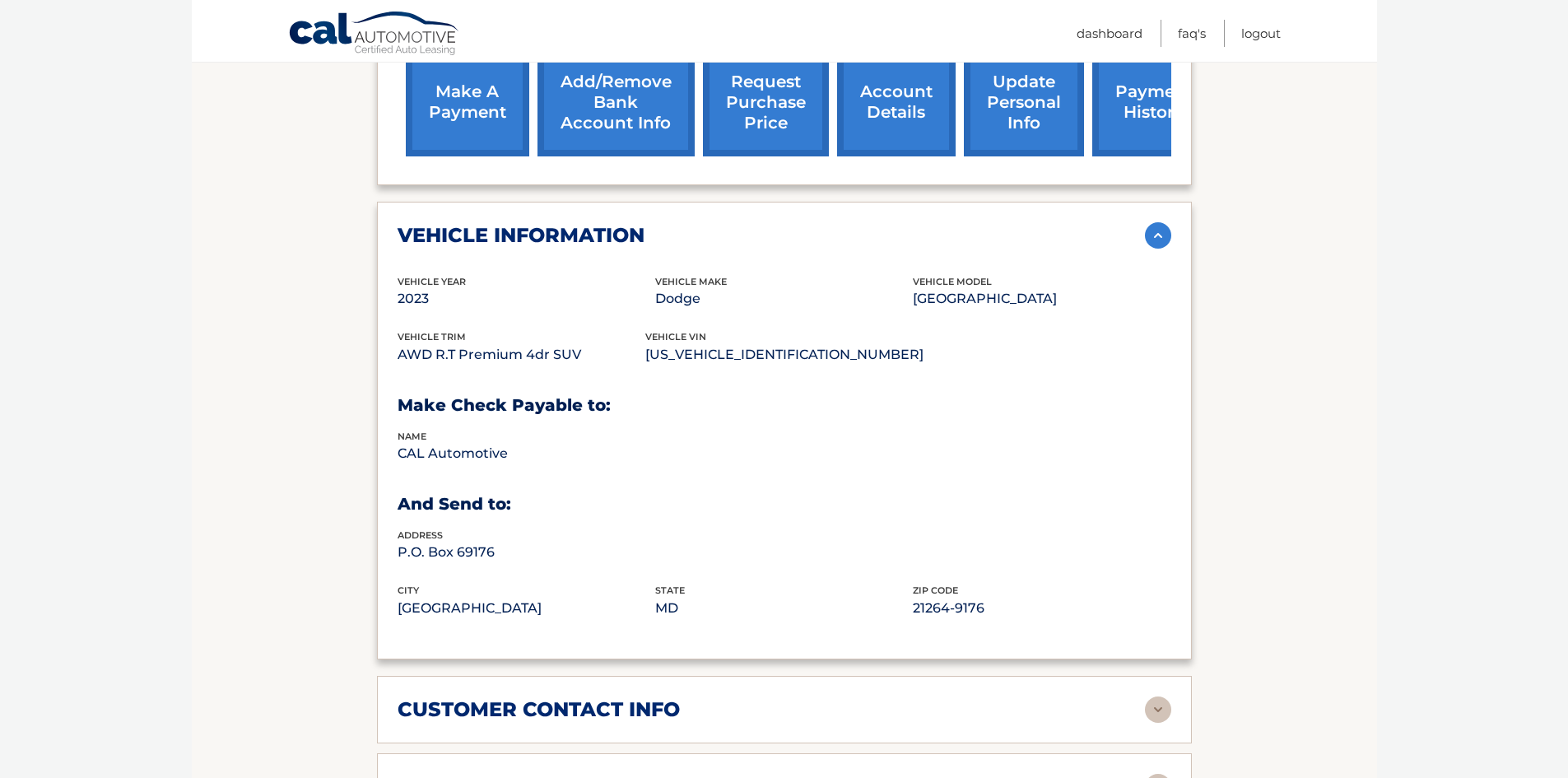
scroll to position [411, 0]
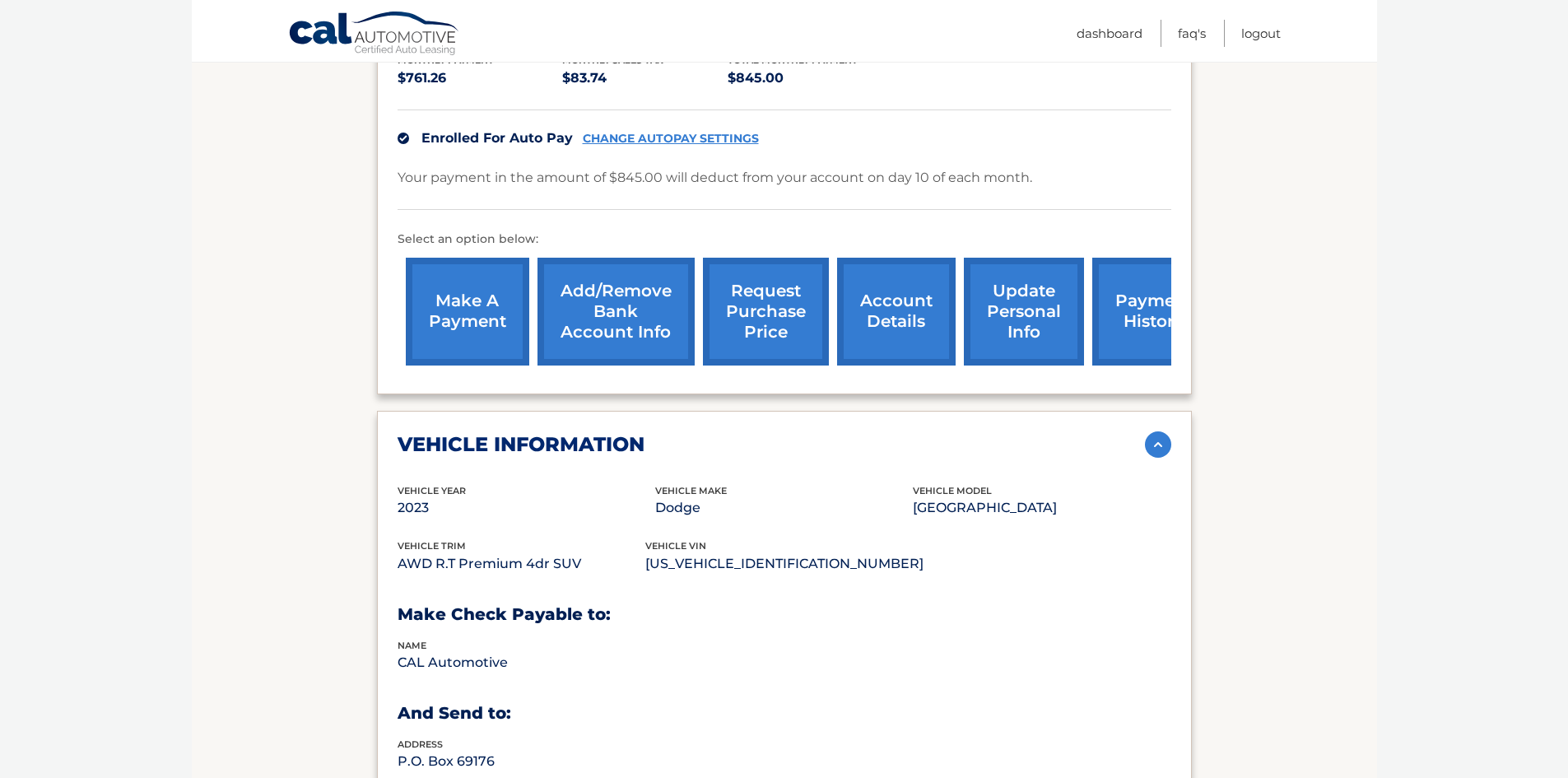
click at [1157, 458] on img at bounding box center [1158, 444] width 27 height 27
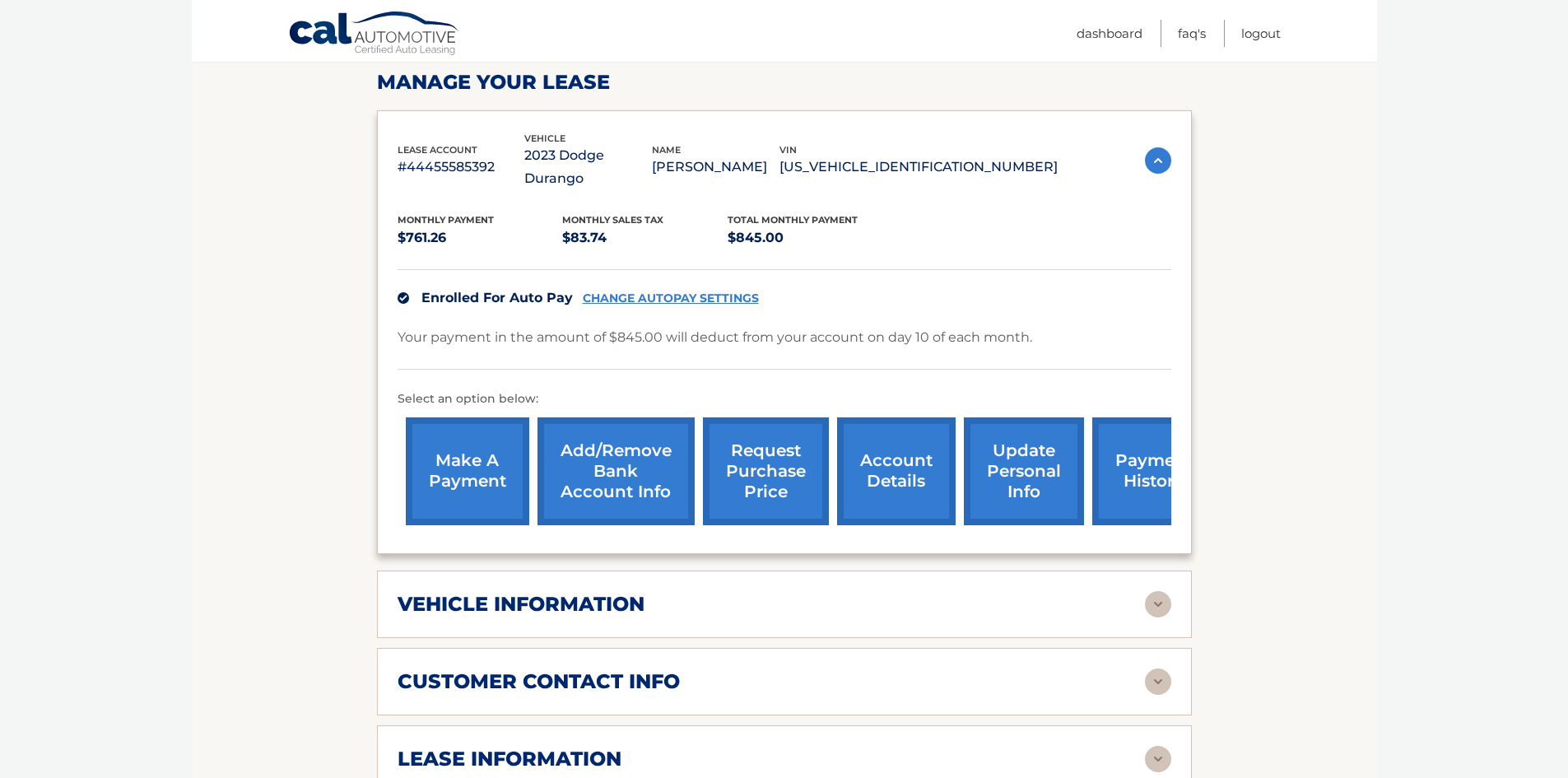
scroll to position [0, 0]
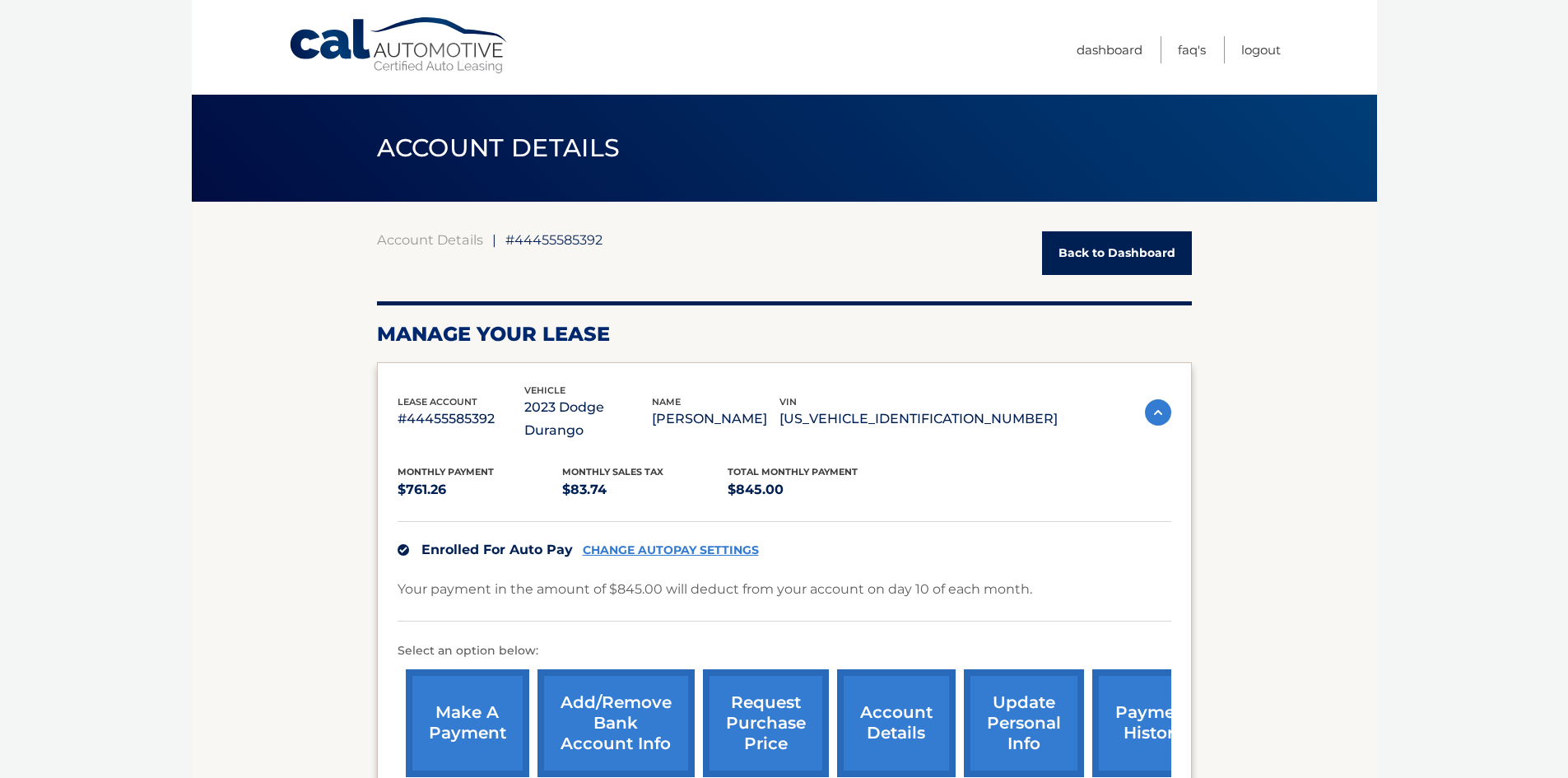
click at [1152, 404] on img at bounding box center [1158, 412] width 27 height 27
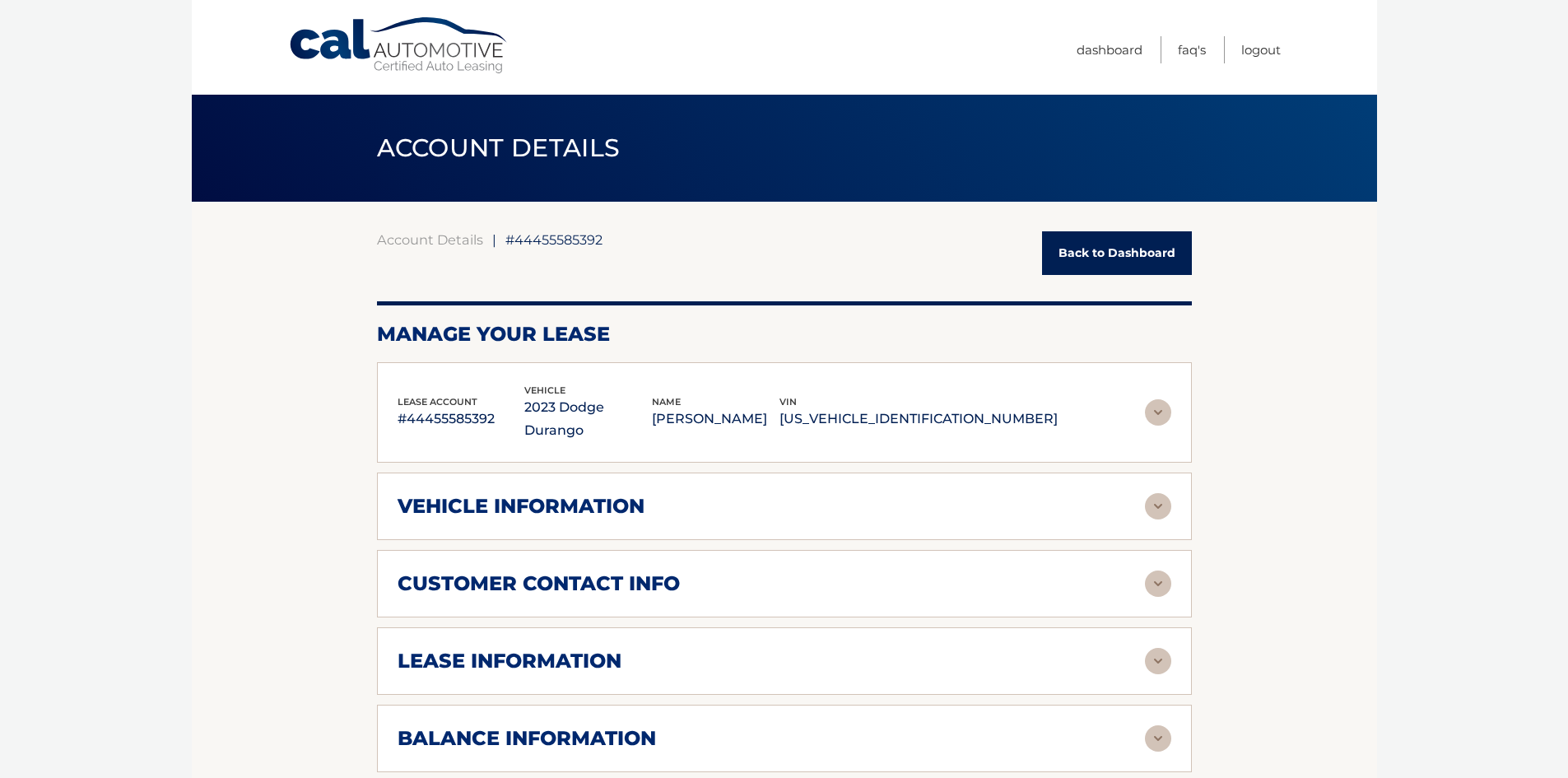
click at [1155, 402] on img at bounding box center [1158, 412] width 27 height 27
